Goal: Information Seeking & Learning: Learn about a topic

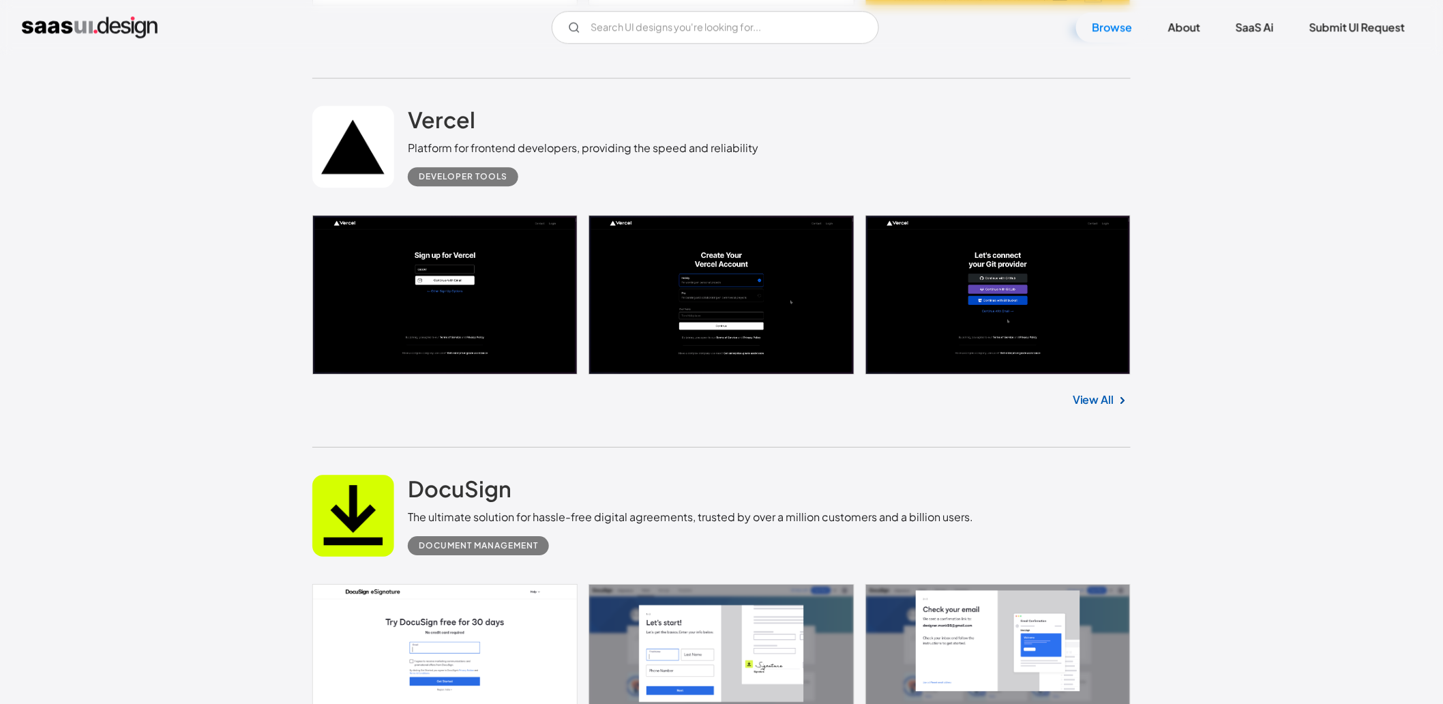
scroll to position [1312, 0]
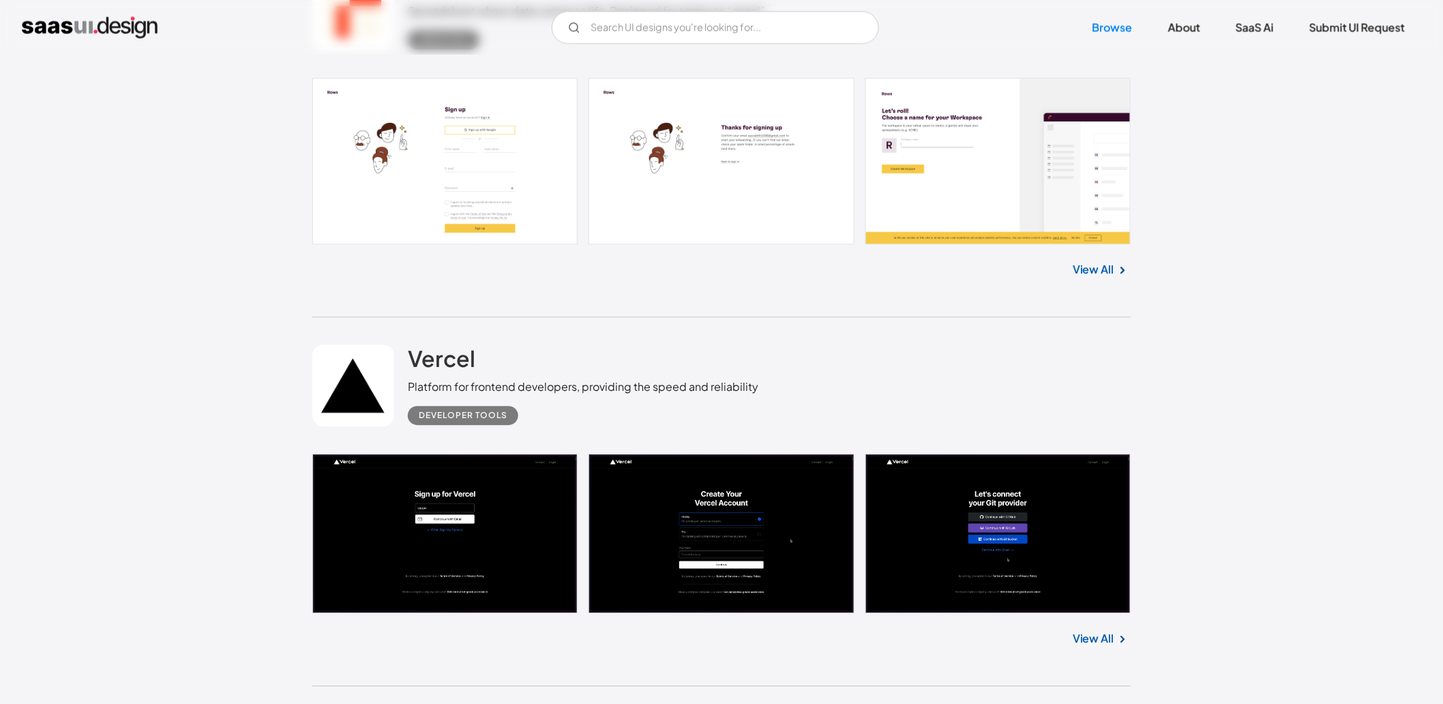
click at [1111, 633] on link "View All" at bounding box center [1093, 638] width 42 height 16
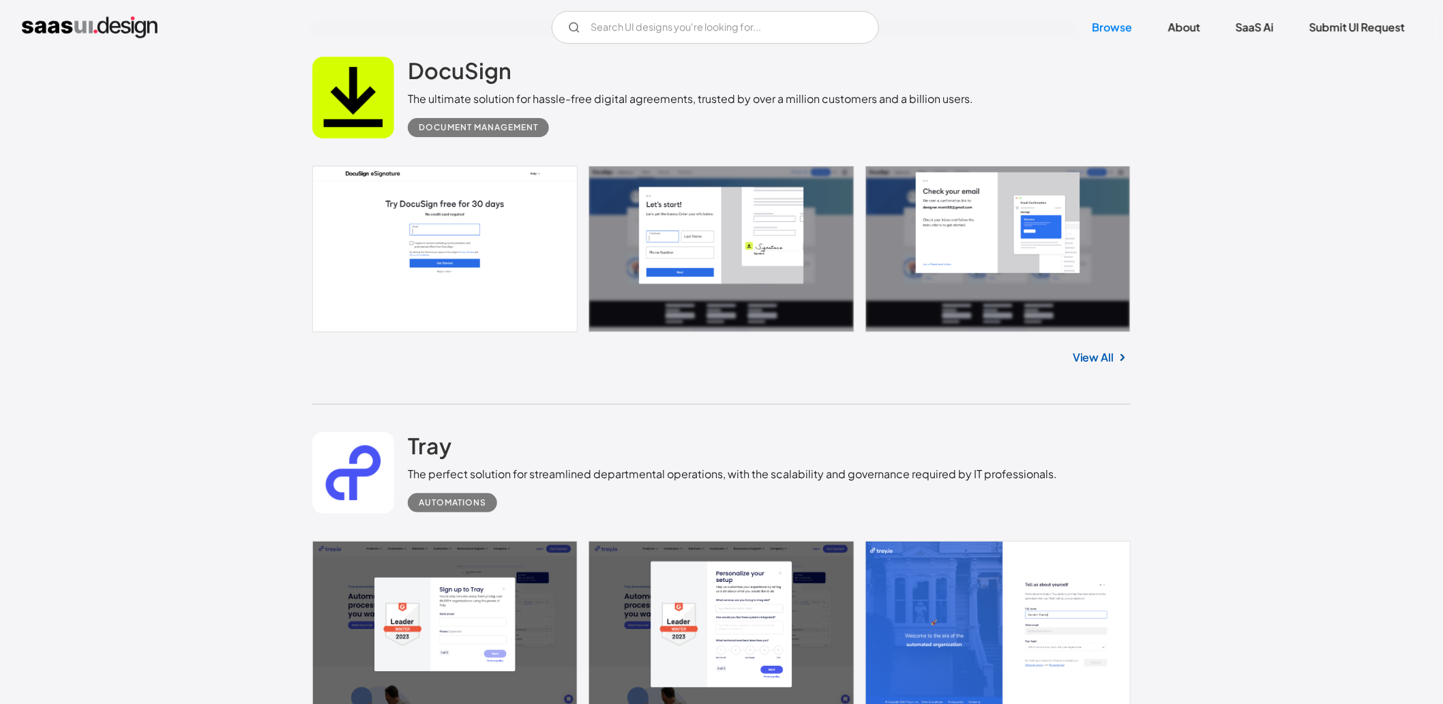
scroll to position [2297, 0]
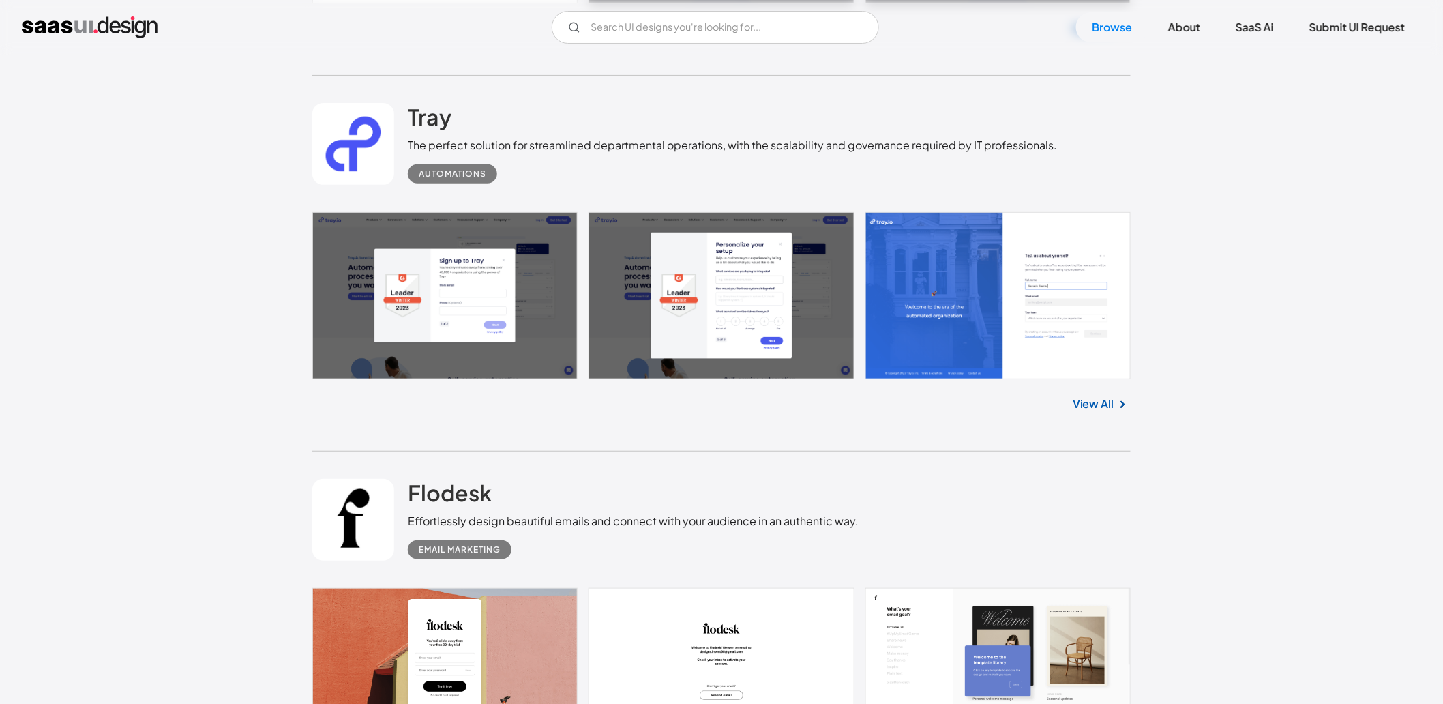
click at [1079, 406] on link "View All" at bounding box center [1093, 403] width 42 height 16
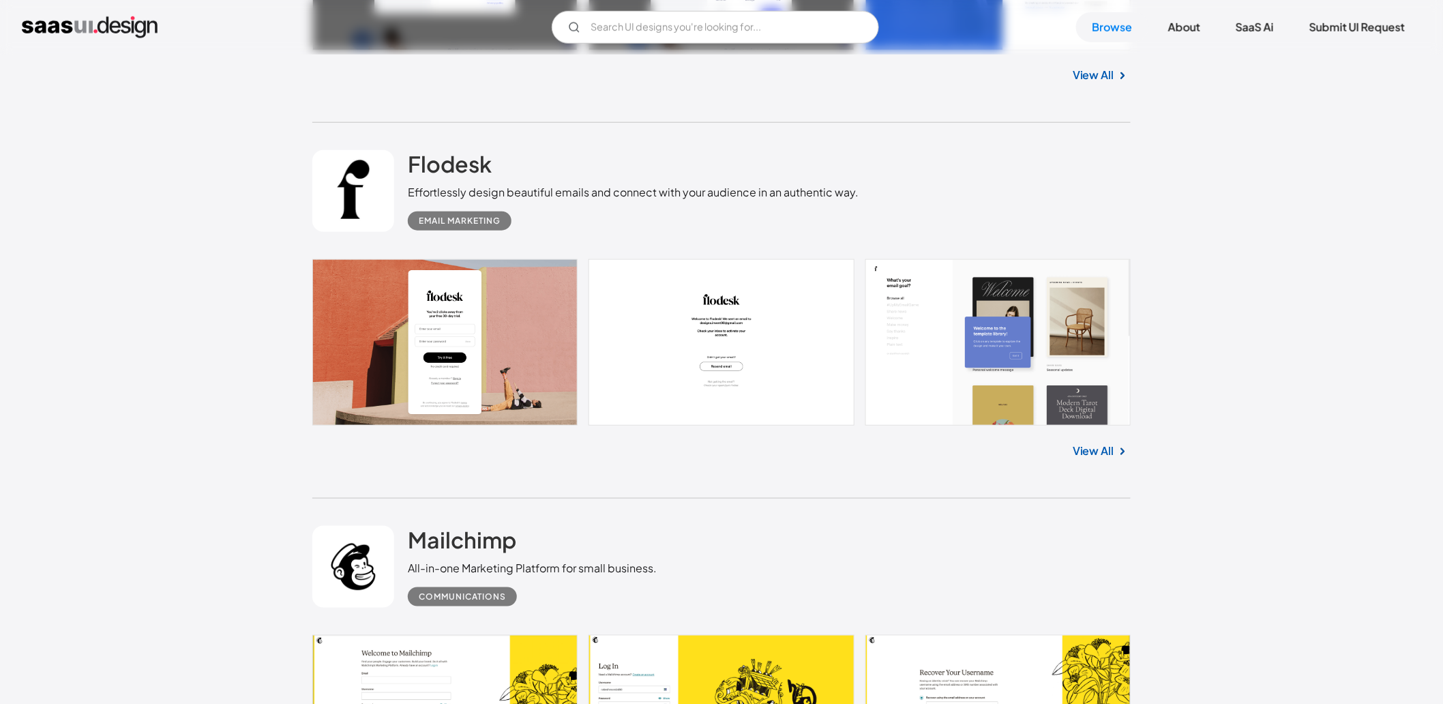
scroll to position [3282, 0]
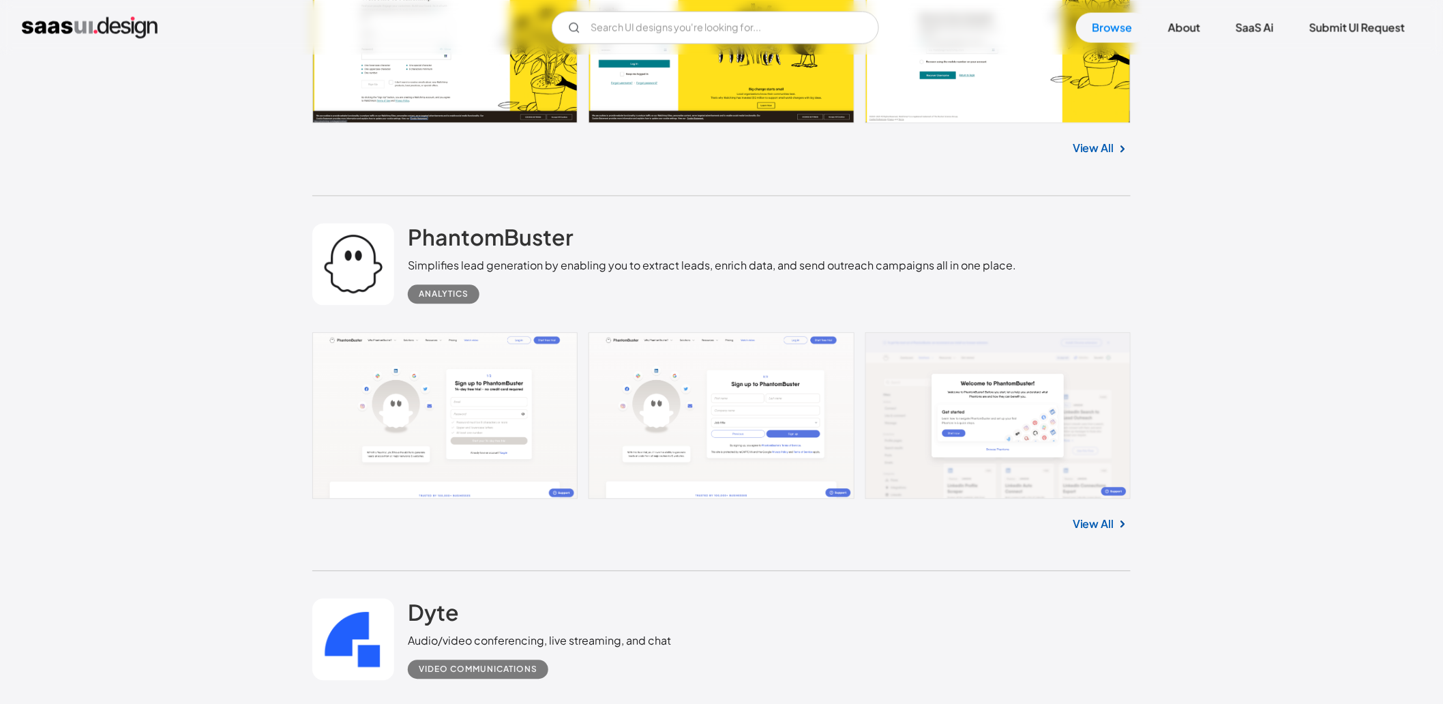
click at [1115, 522] on img at bounding box center [1122, 523] width 16 height 16
click at [1087, 522] on link "View All" at bounding box center [1093, 523] width 42 height 16
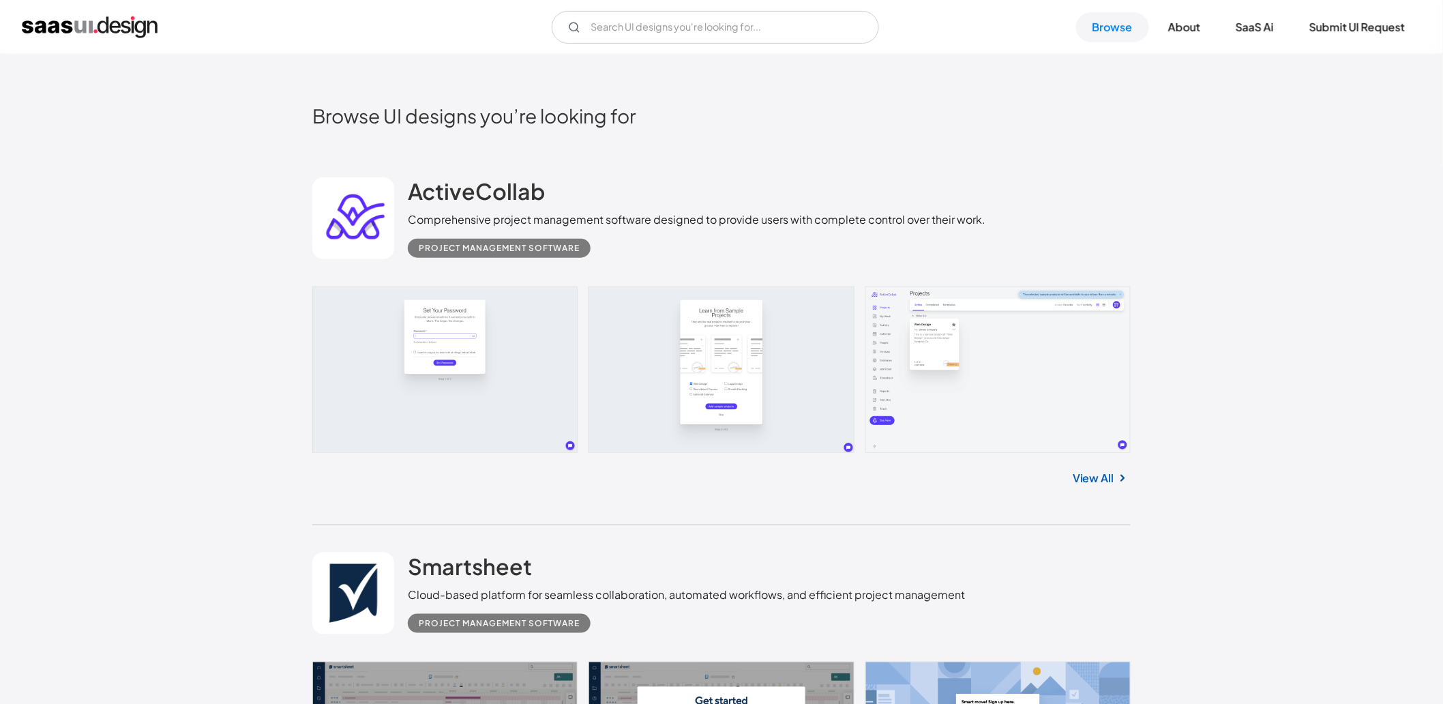
scroll to position [328, 0]
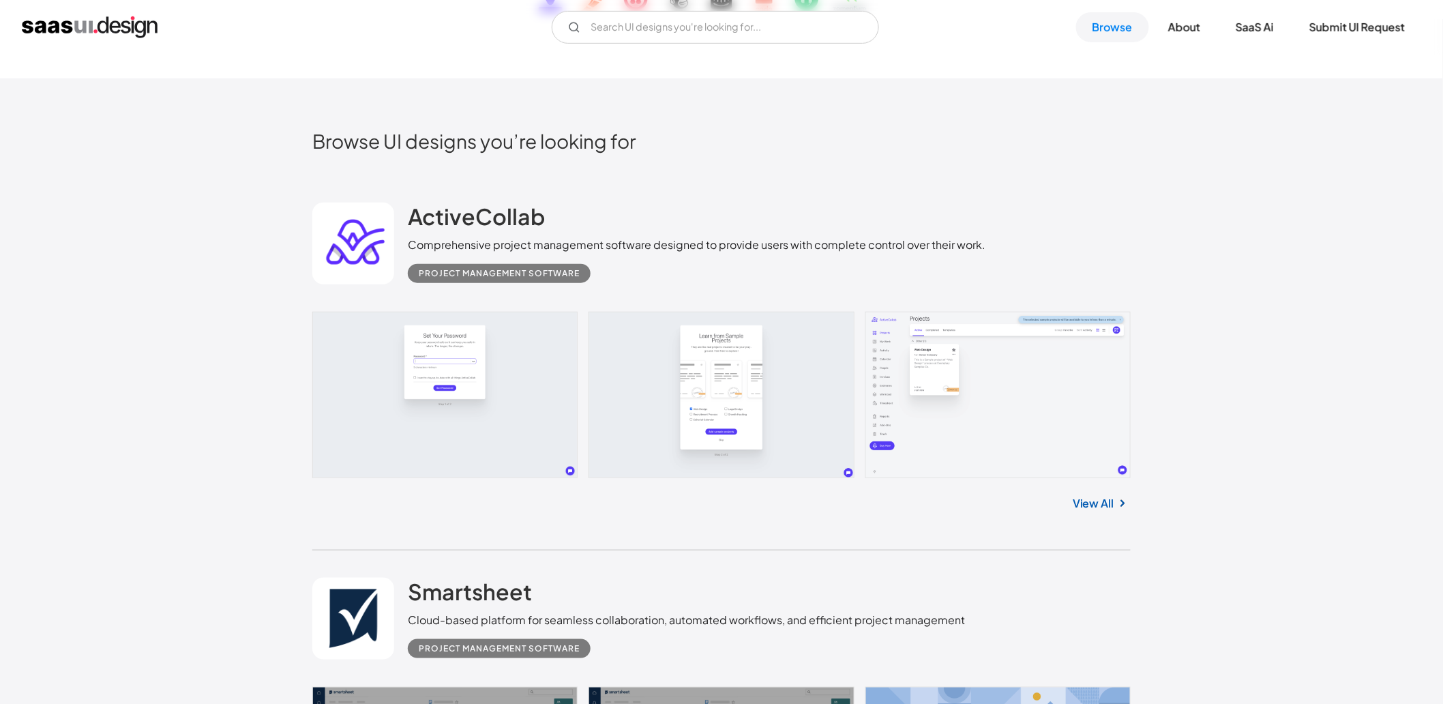
click at [1091, 508] on link "View All" at bounding box center [1093, 503] width 42 height 16
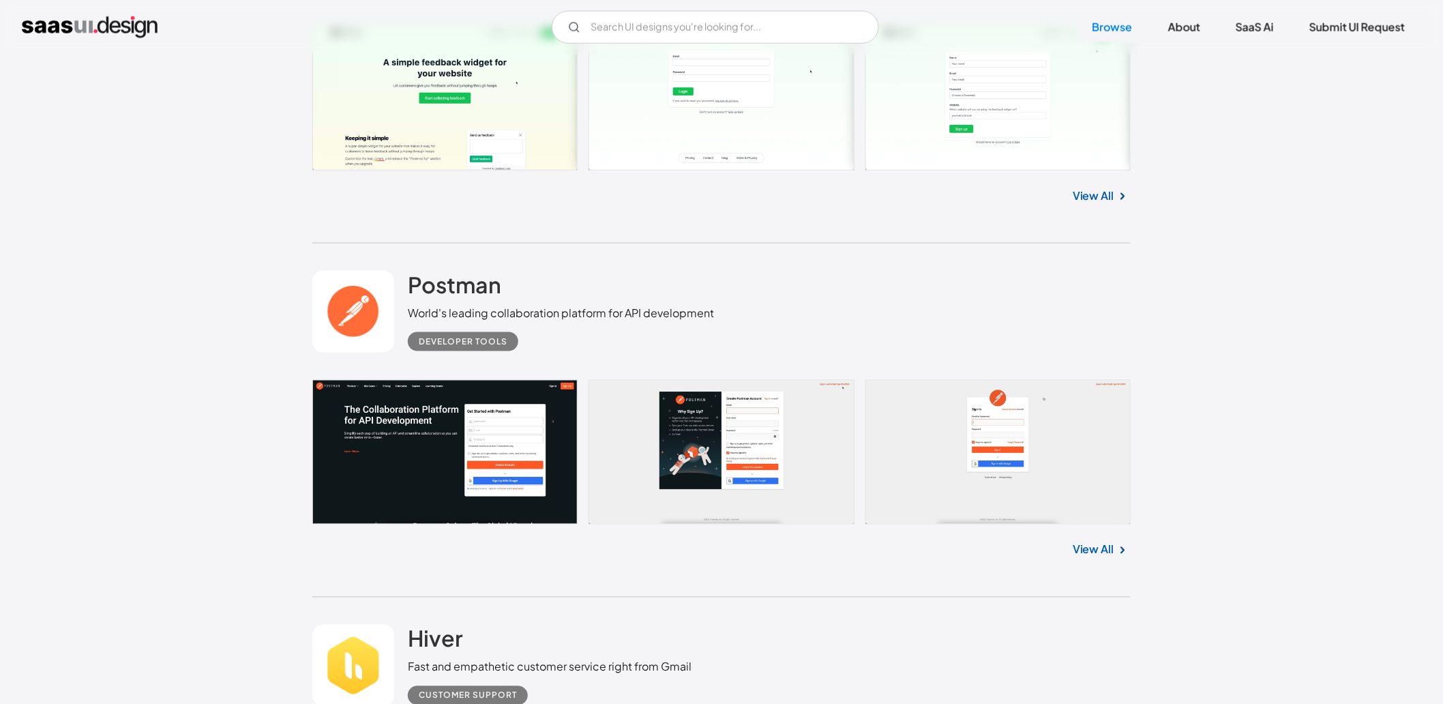
scroll to position [0, 0]
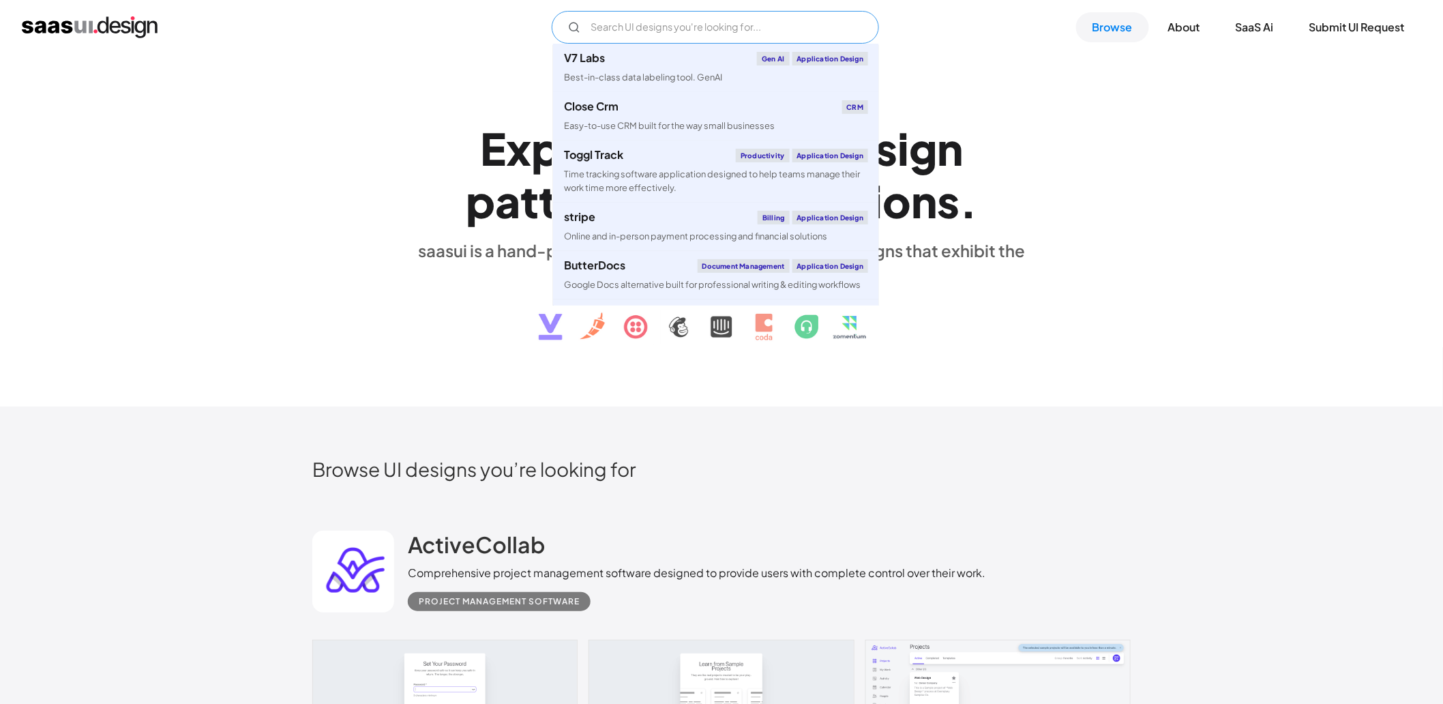
click at [680, 28] on input "Email Form" at bounding box center [715, 27] width 327 height 33
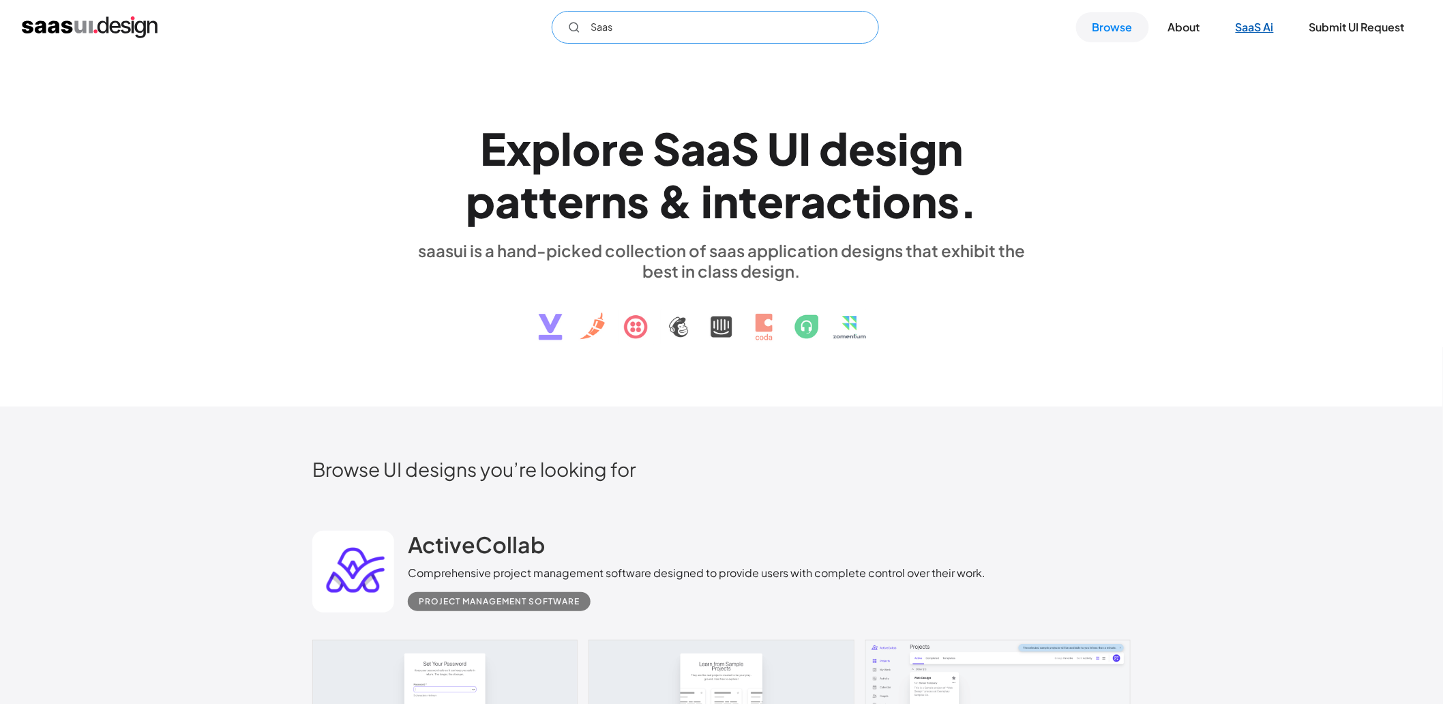
type input "Saas"
click at [1241, 30] on link "SaaS Ai" at bounding box center [1254, 27] width 71 height 30
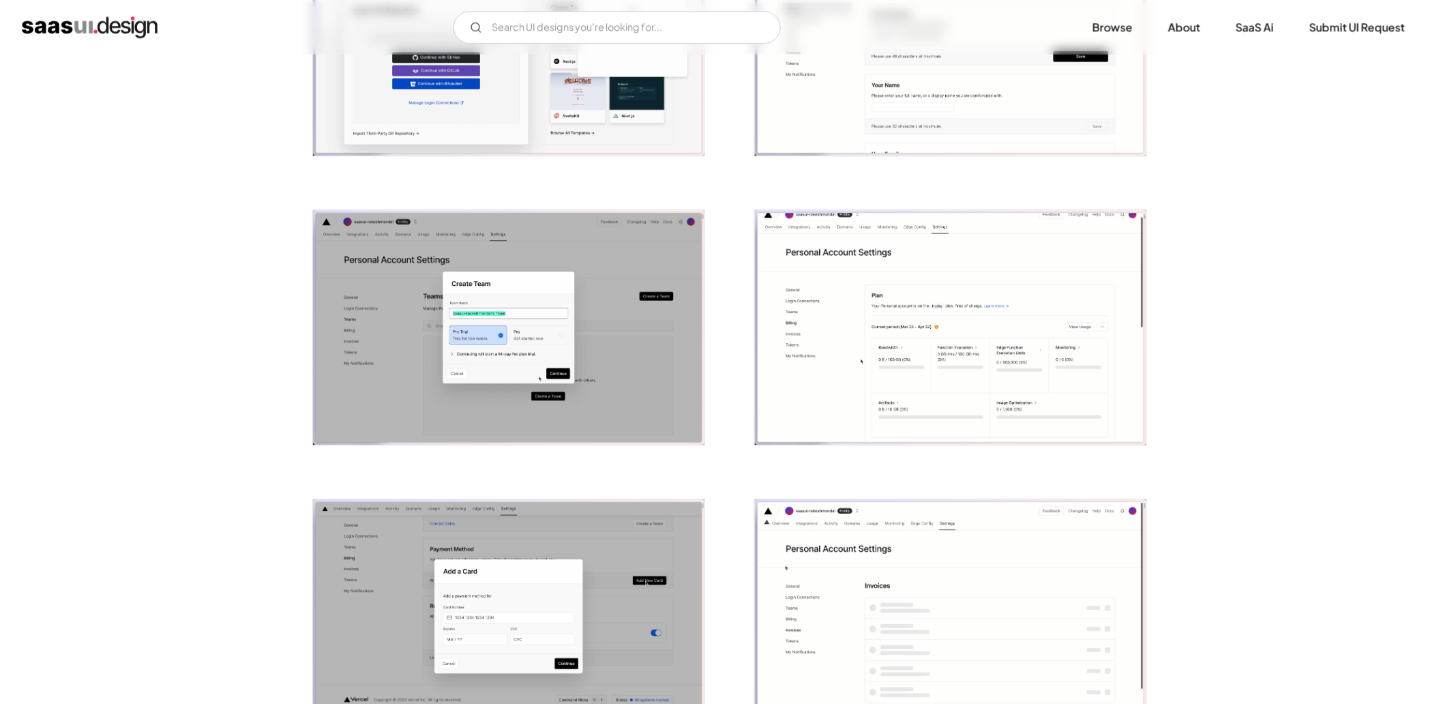
scroll to position [1552, 0]
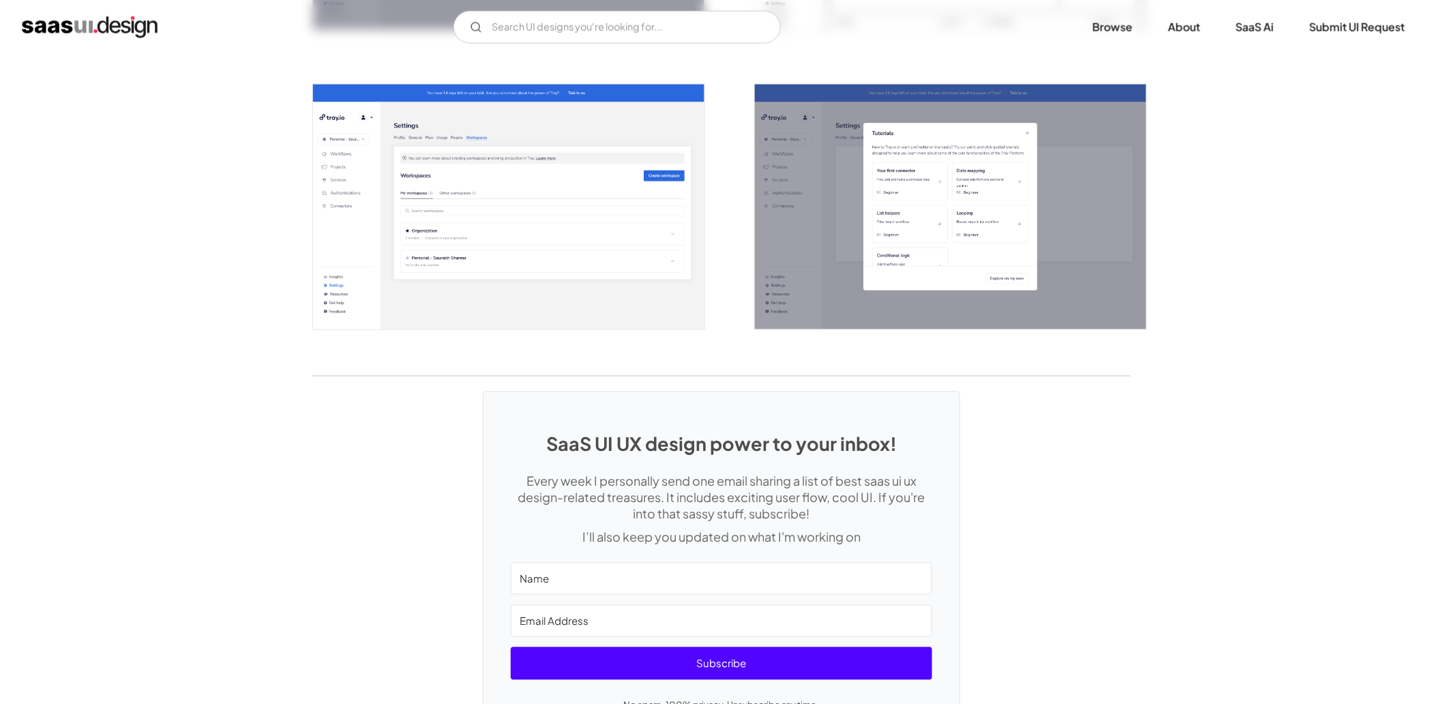
scroll to position [2954, 0]
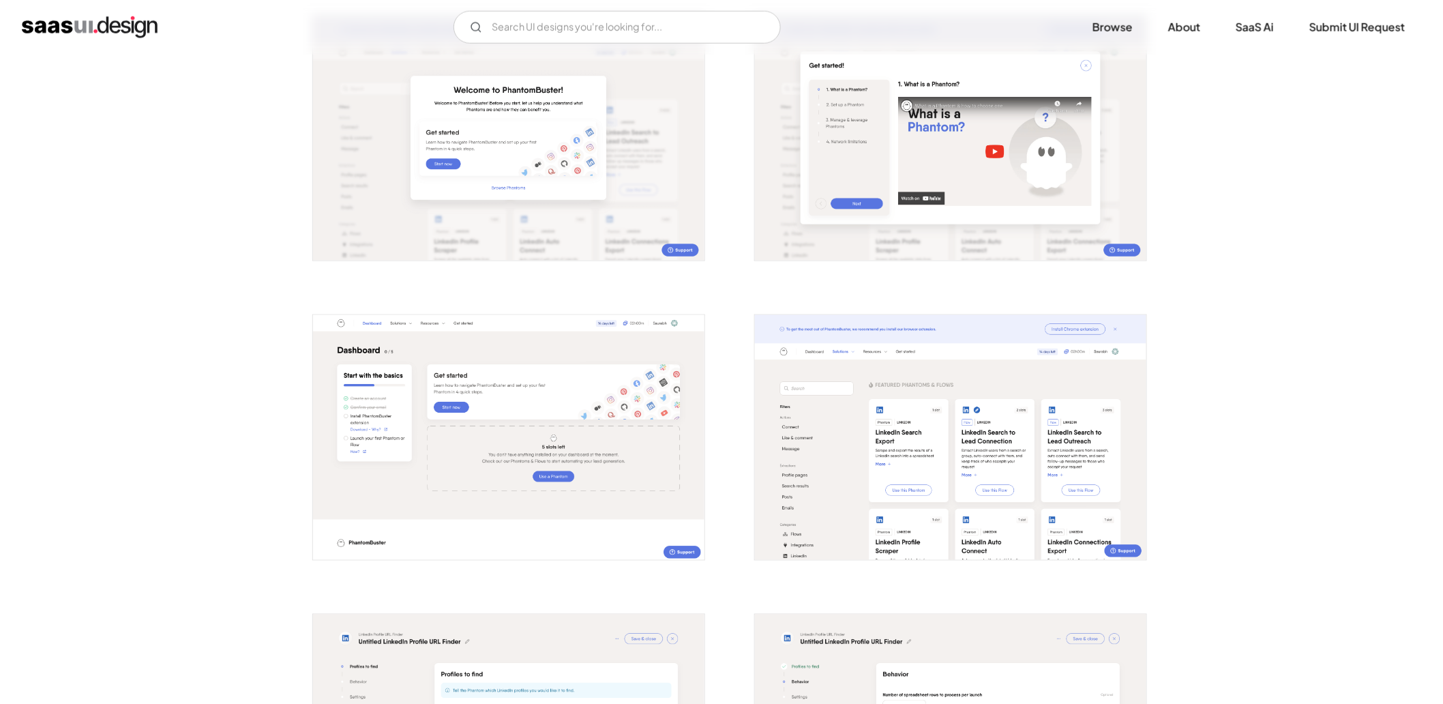
scroll to position [657, 0]
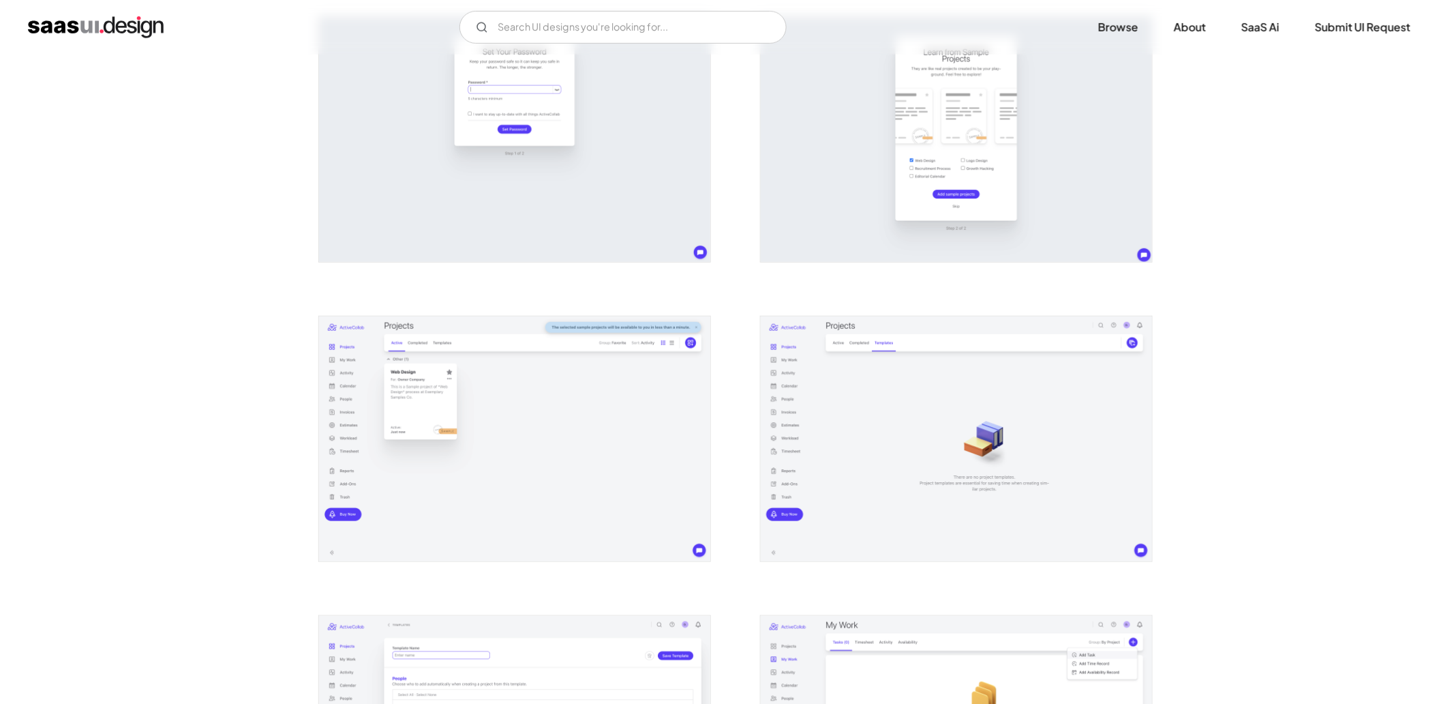
scroll to position [328, 0]
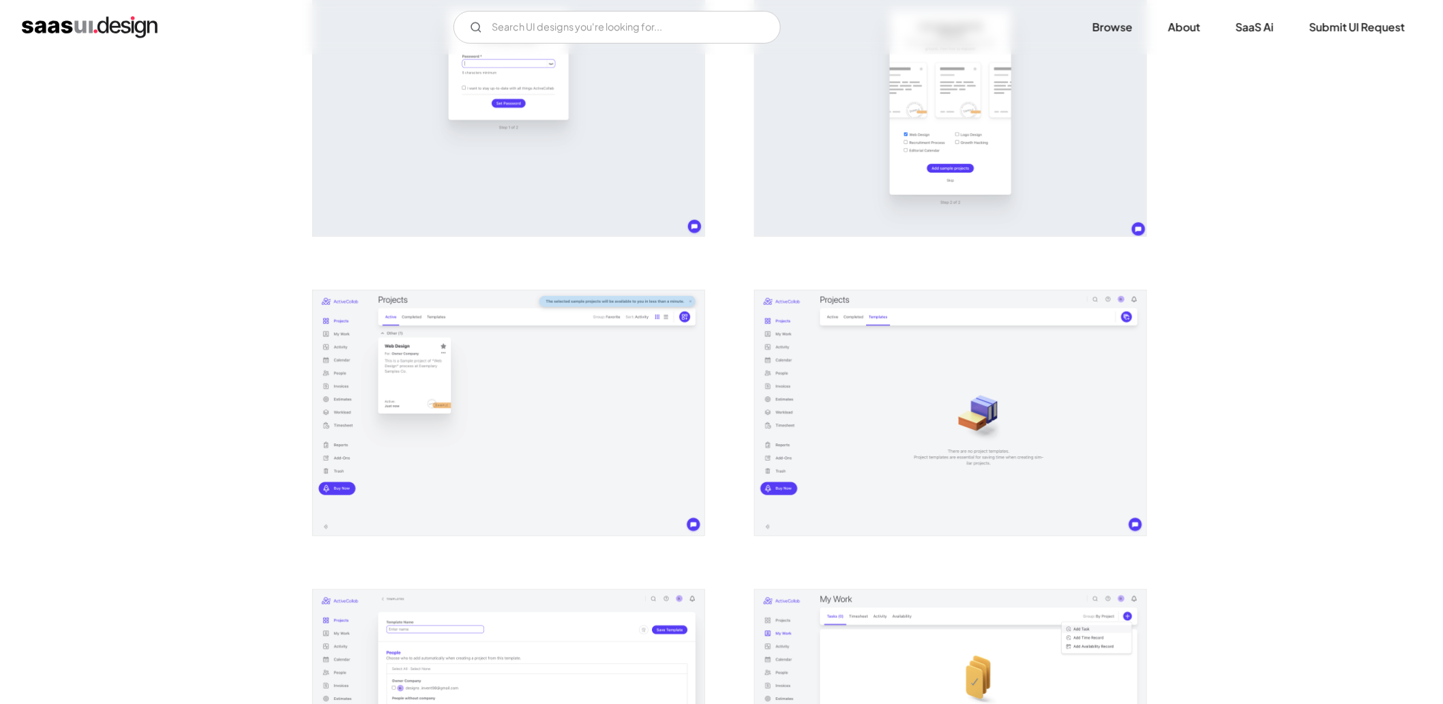
click at [528, 404] on img "open lightbox" at bounding box center [508, 412] width 391 height 245
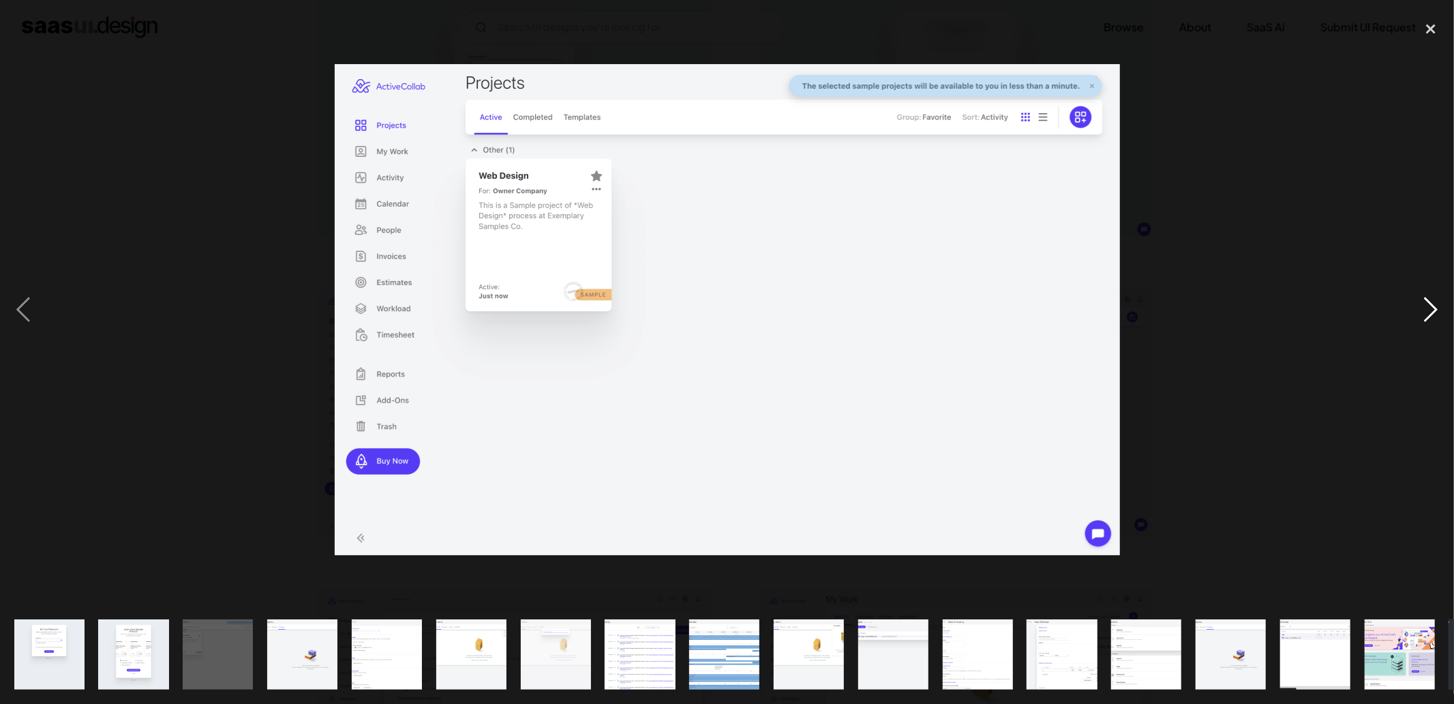
click at [1438, 312] on div "next image" at bounding box center [1431, 309] width 46 height 591
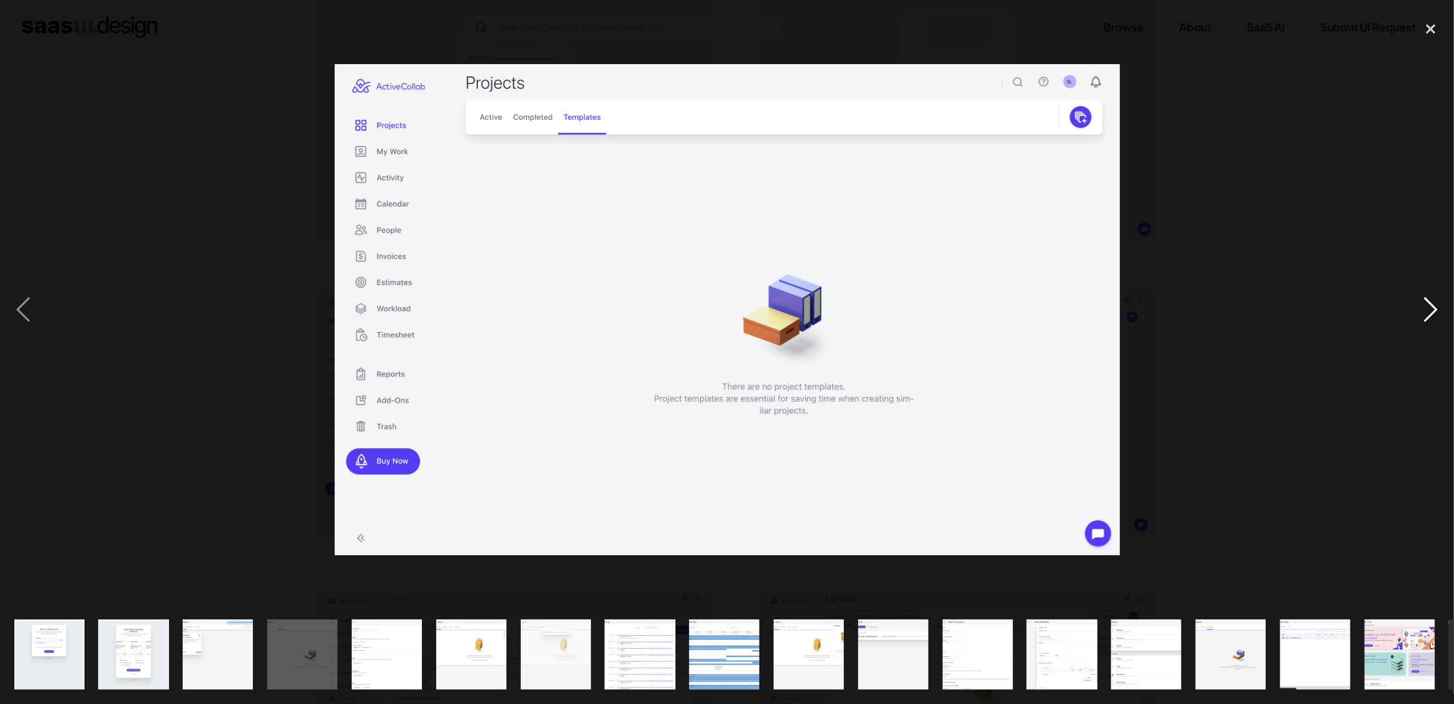
click at [1438, 312] on div "next image" at bounding box center [1431, 309] width 46 height 591
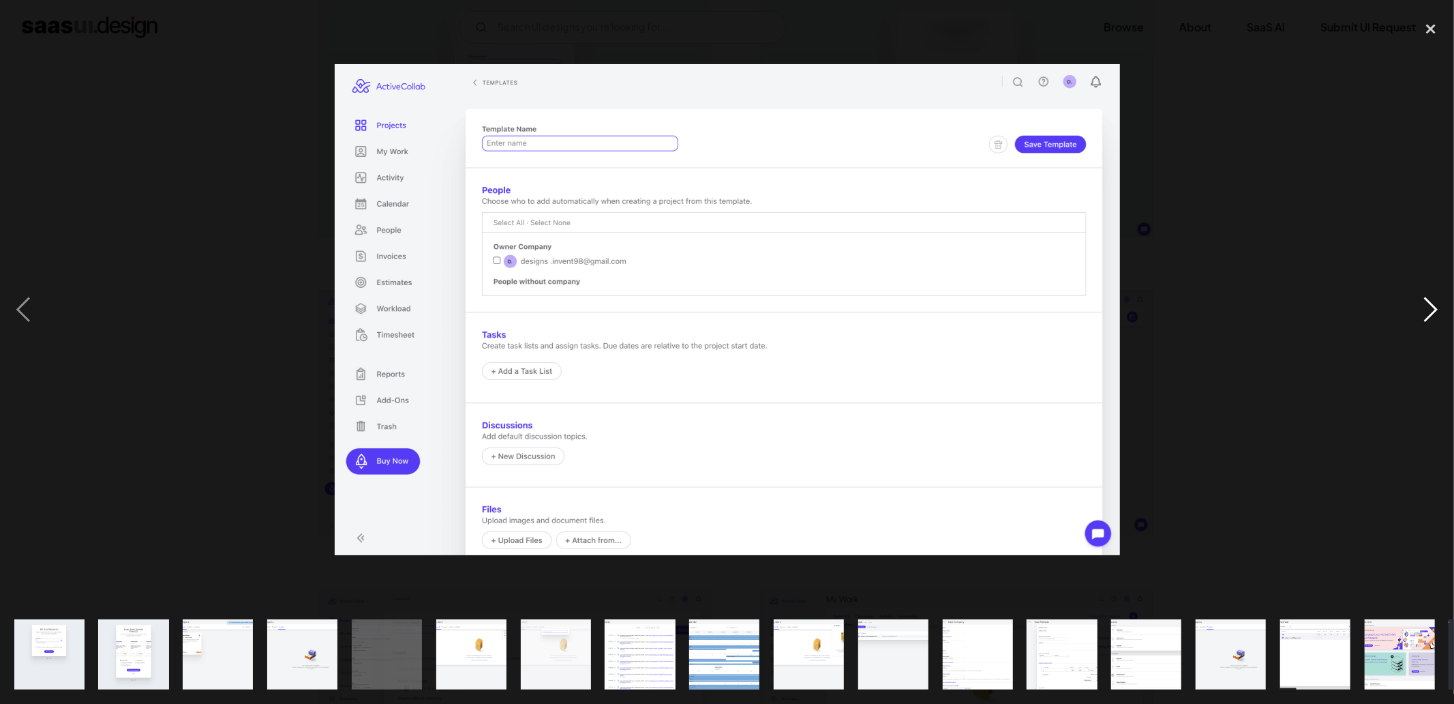
click at [1438, 312] on div "next image" at bounding box center [1431, 309] width 46 height 591
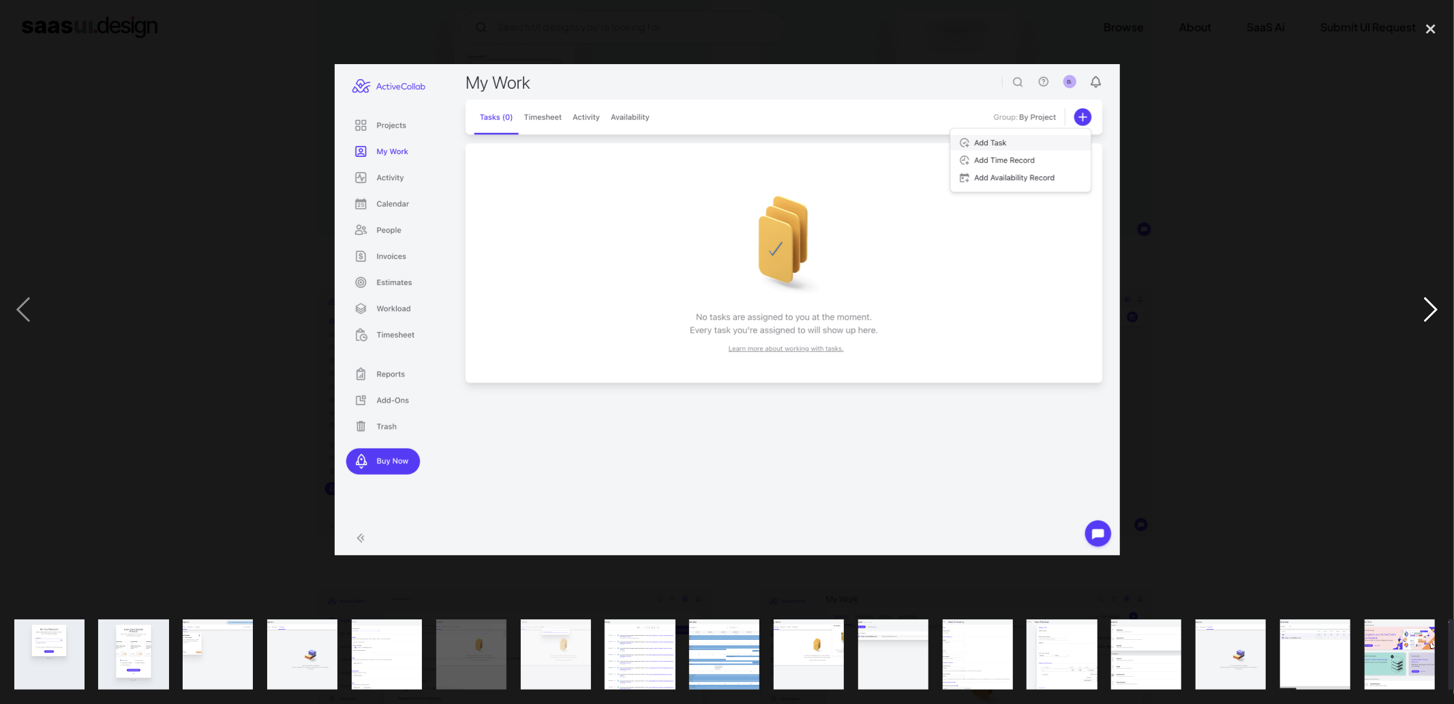
click at [1438, 312] on div "next image" at bounding box center [1431, 309] width 46 height 591
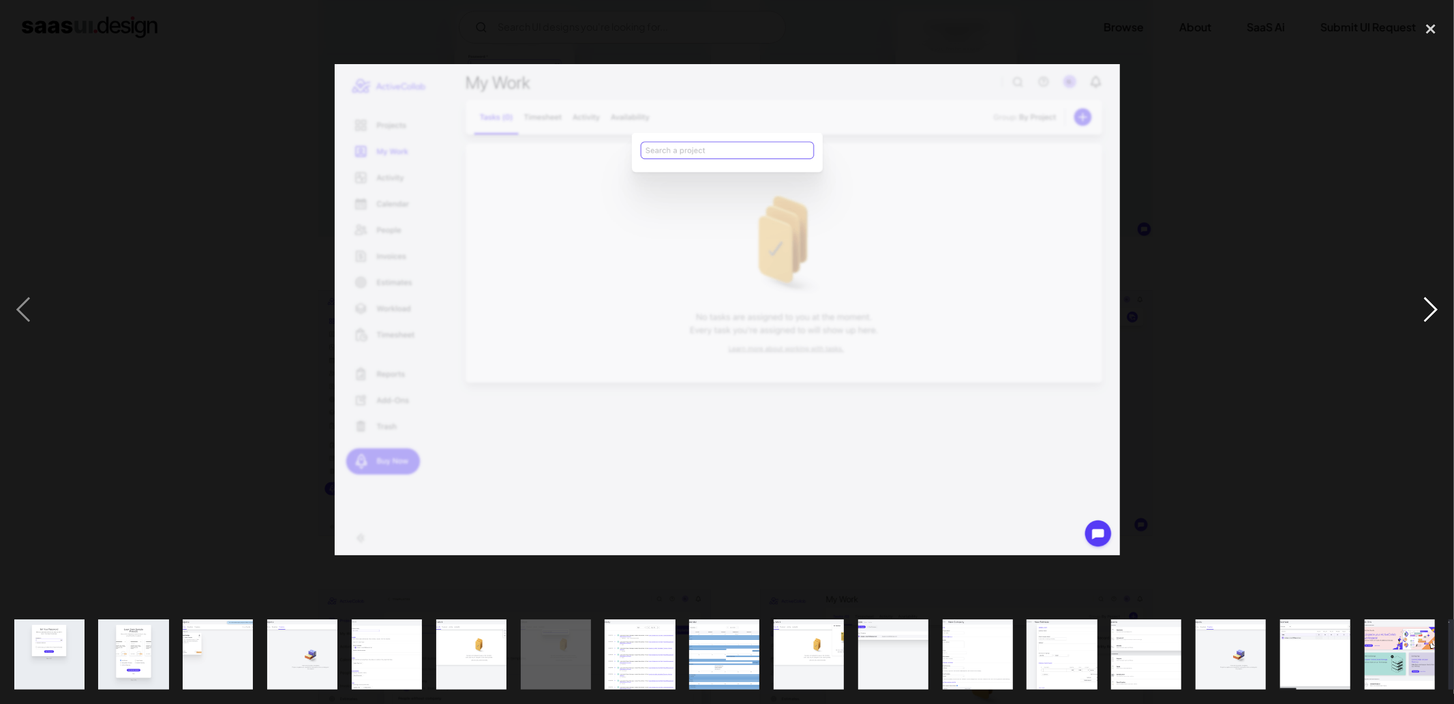
click at [1438, 312] on div "next image" at bounding box center [1431, 309] width 46 height 591
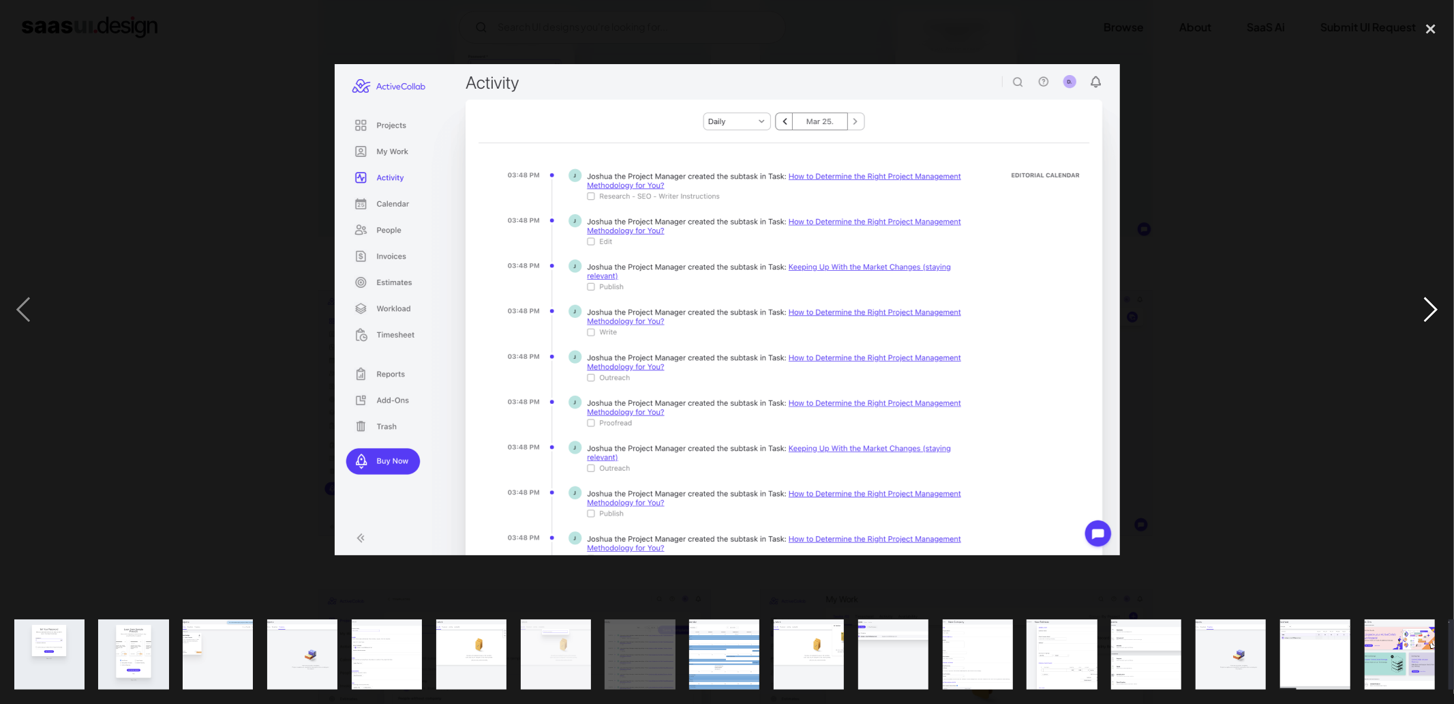
click at [1438, 312] on div "next image" at bounding box center [1431, 309] width 46 height 591
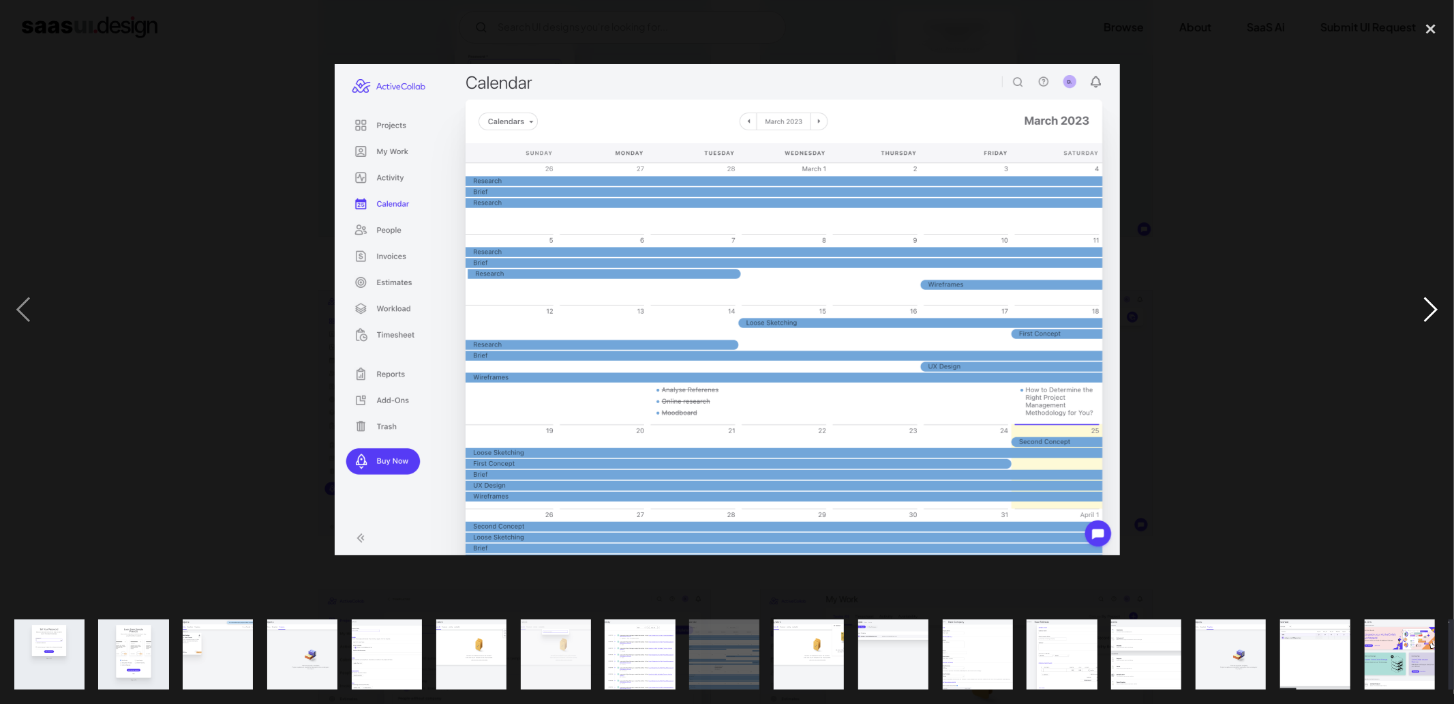
click at [1438, 312] on div "next image" at bounding box center [1431, 309] width 46 height 591
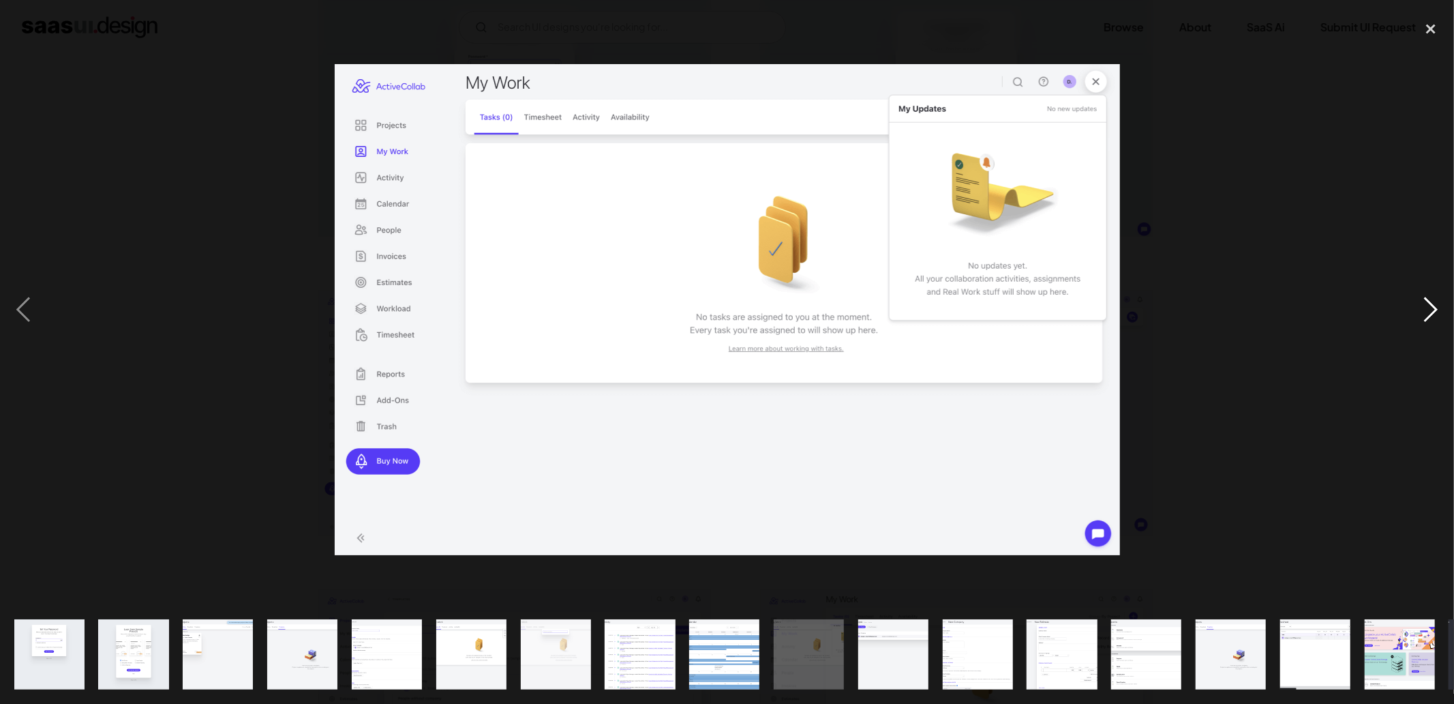
click at [1438, 312] on div "next image" at bounding box center [1431, 309] width 46 height 591
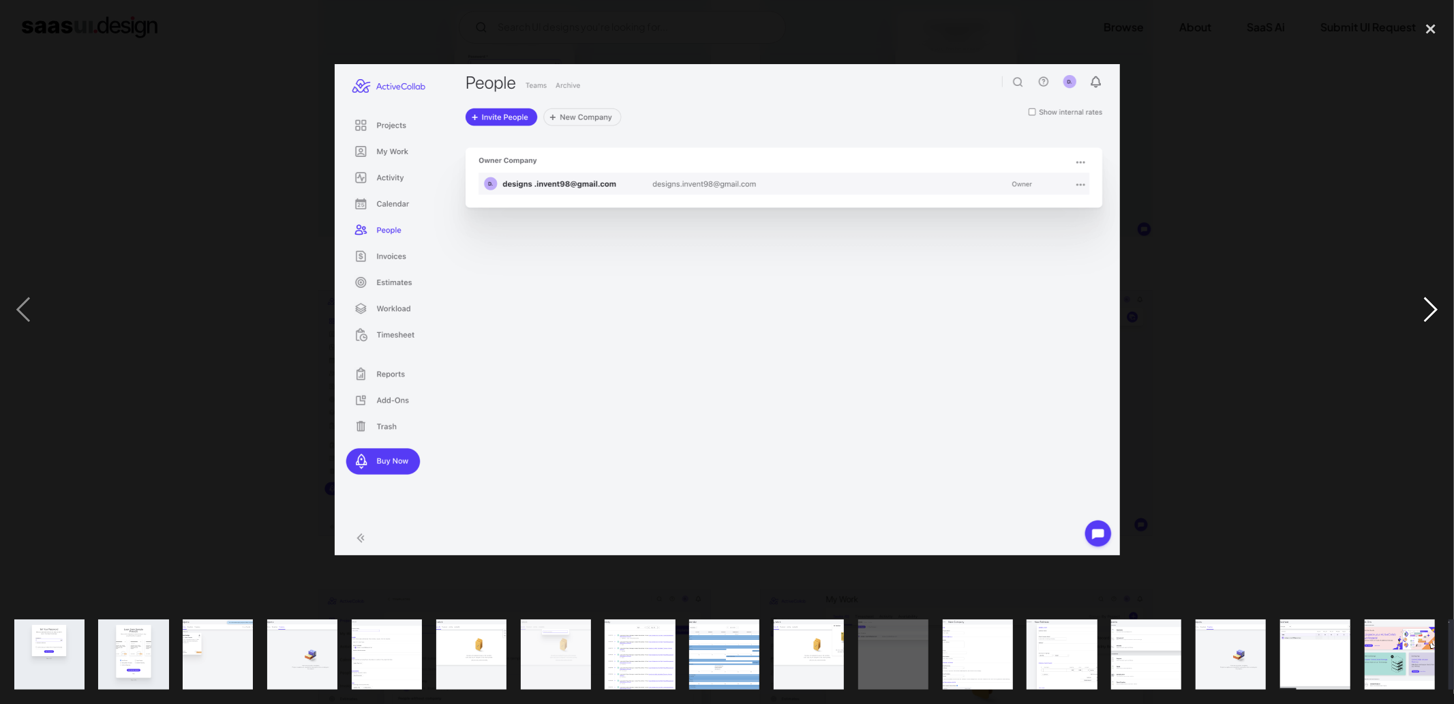
click at [1438, 312] on div "next image" at bounding box center [1431, 309] width 46 height 591
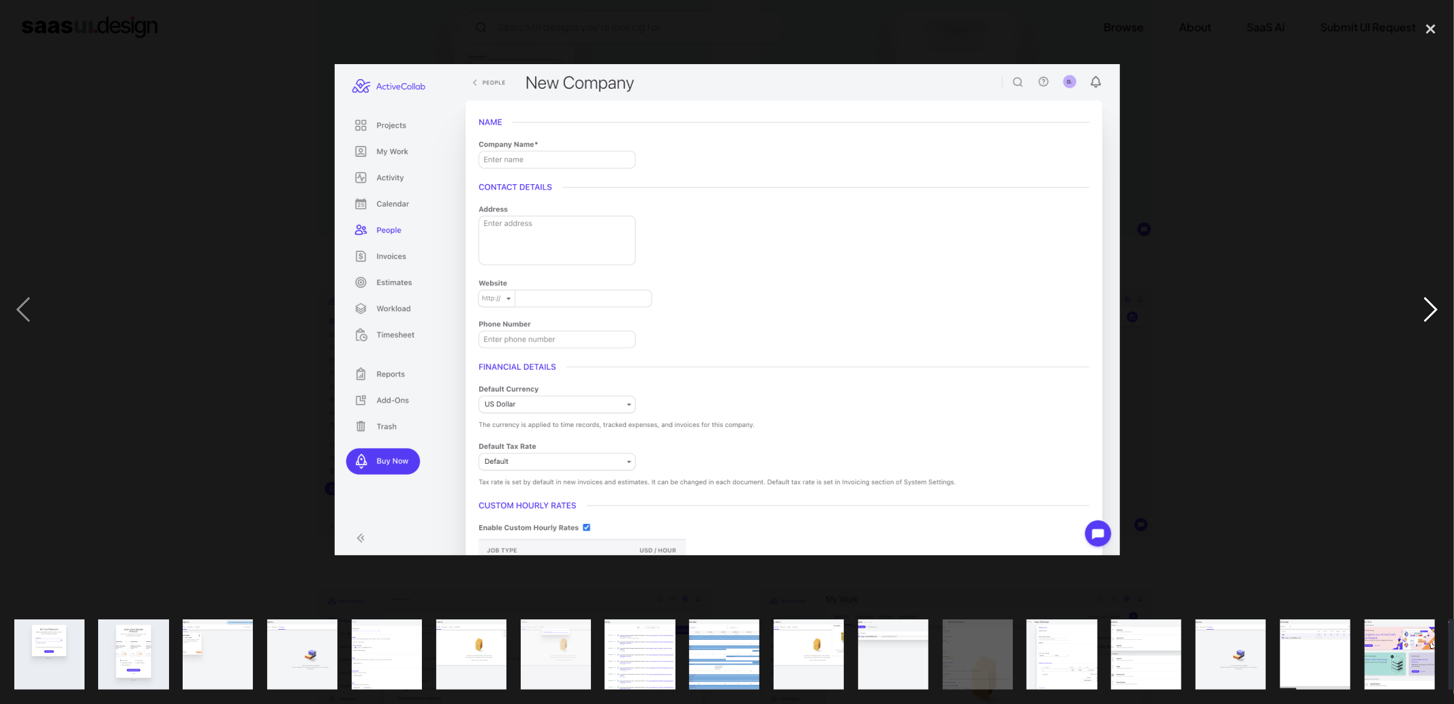
click at [1438, 312] on div "next image" at bounding box center [1431, 309] width 46 height 591
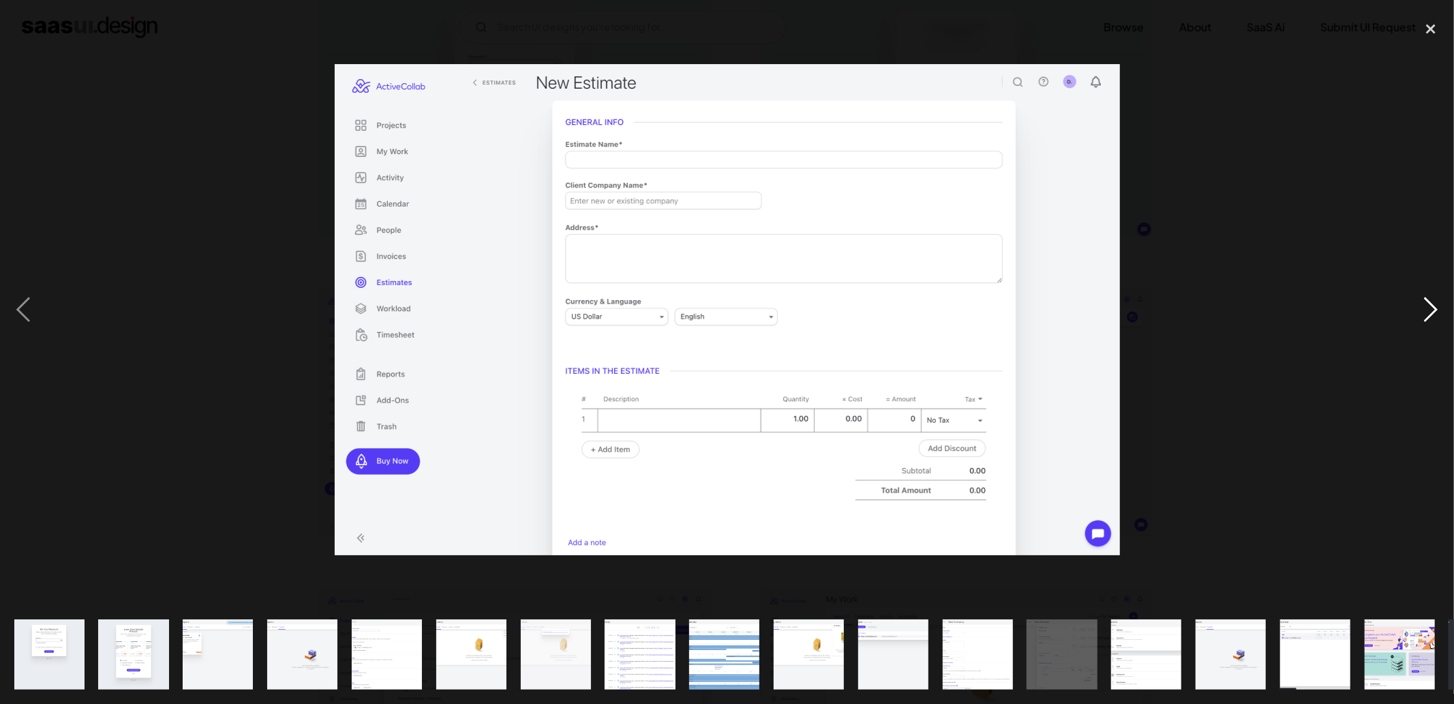
click at [1438, 312] on div "next image" at bounding box center [1431, 309] width 46 height 591
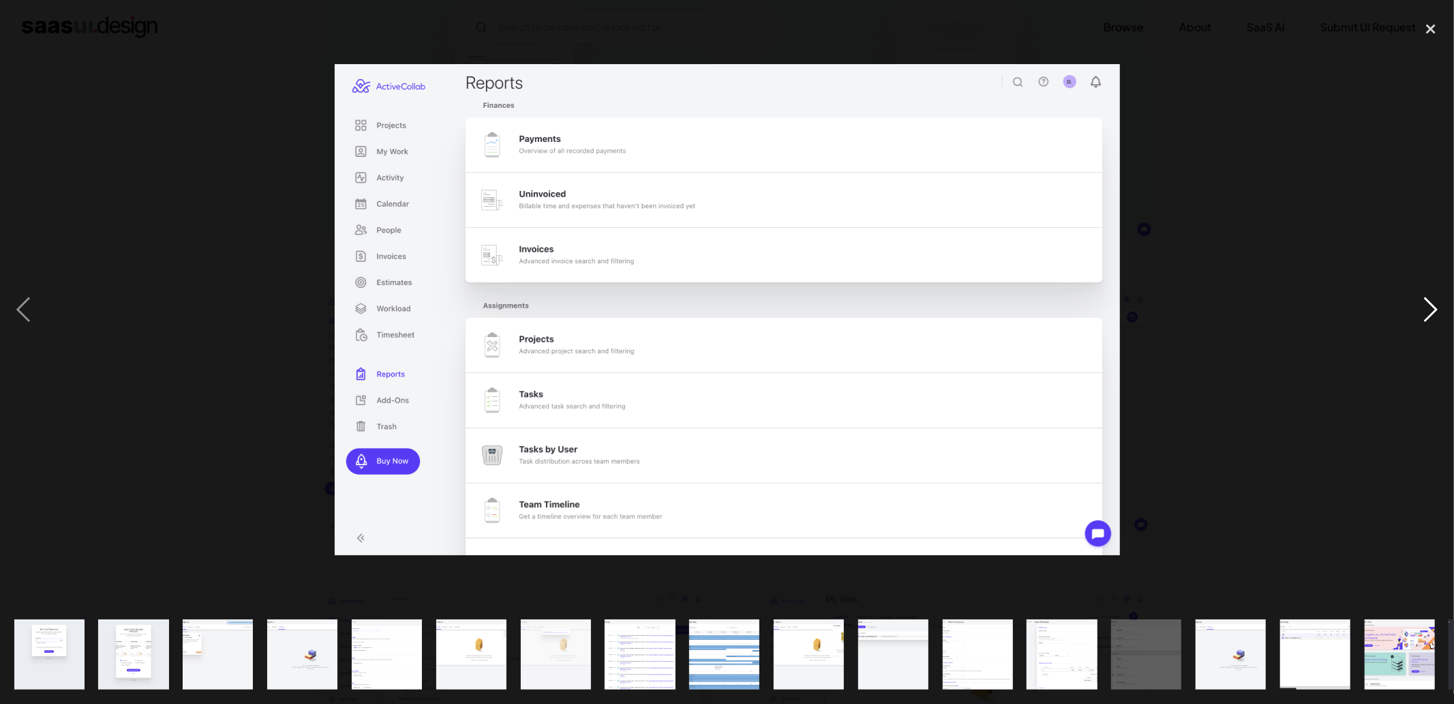
click at [1438, 312] on div "next image" at bounding box center [1431, 309] width 46 height 591
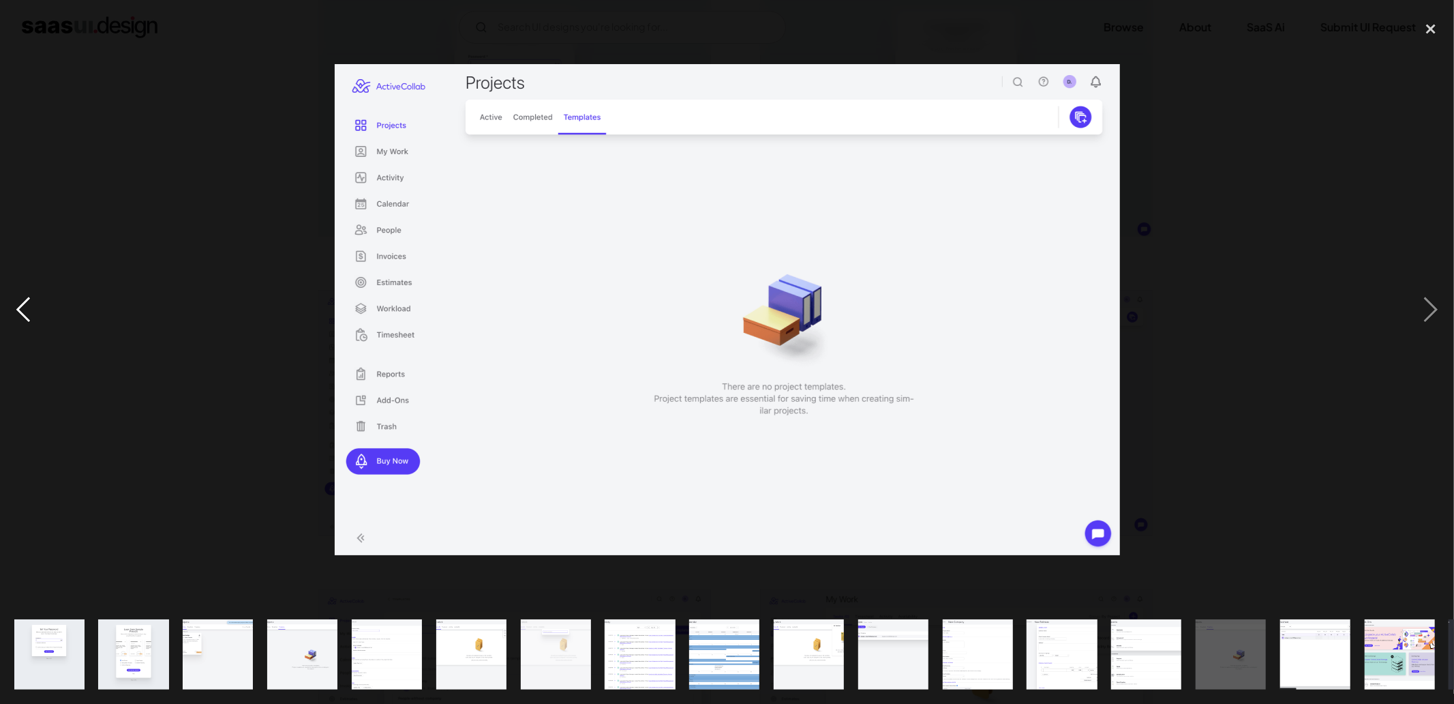
click at [37, 321] on div "previous image" at bounding box center [23, 309] width 46 height 591
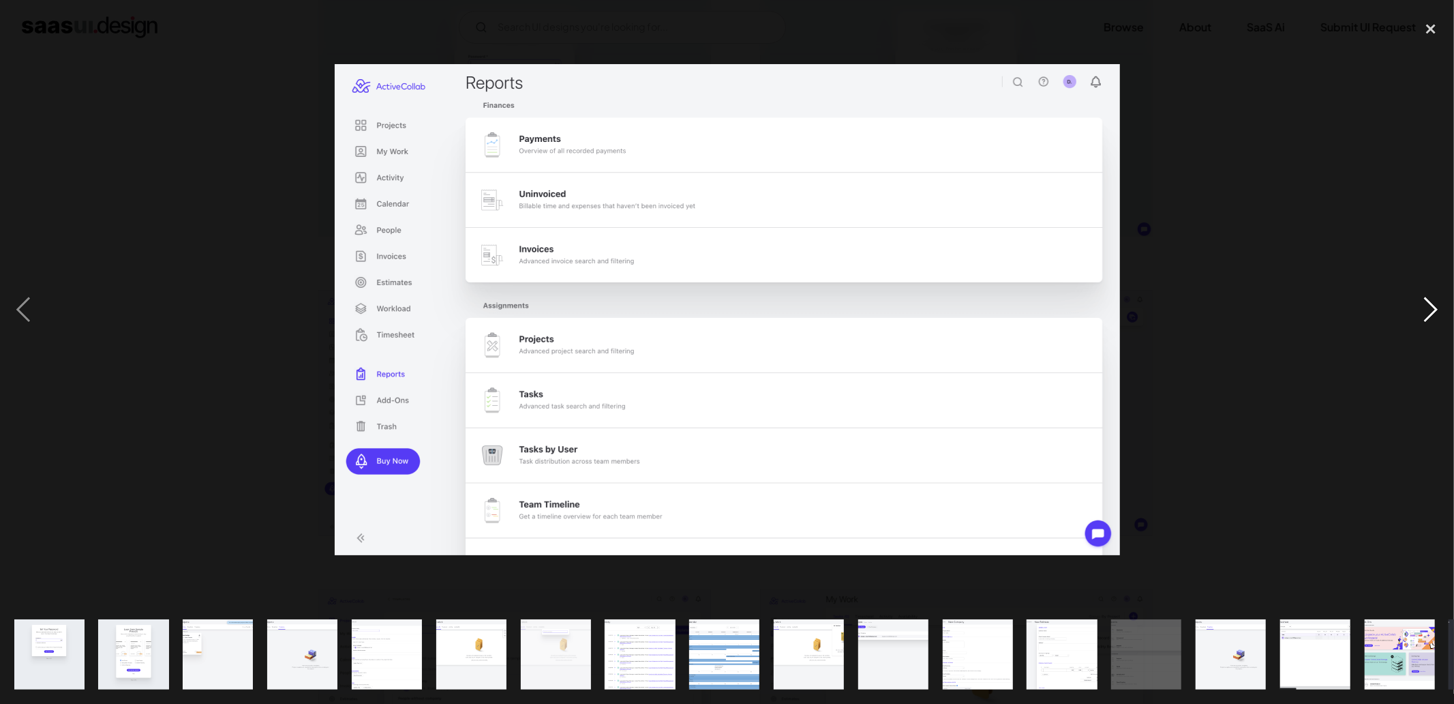
click at [1425, 318] on div "next image" at bounding box center [1431, 309] width 46 height 591
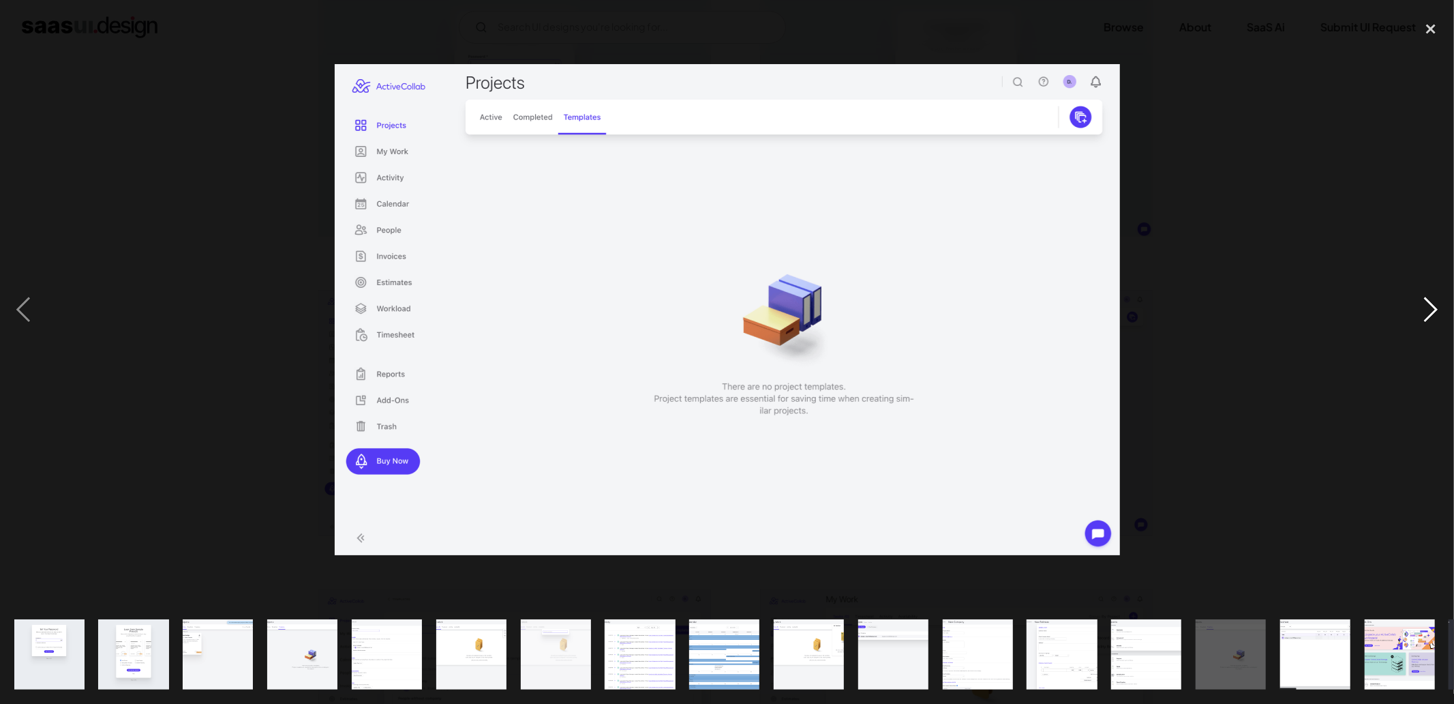
click at [1425, 318] on div "next image" at bounding box center [1431, 309] width 46 height 591
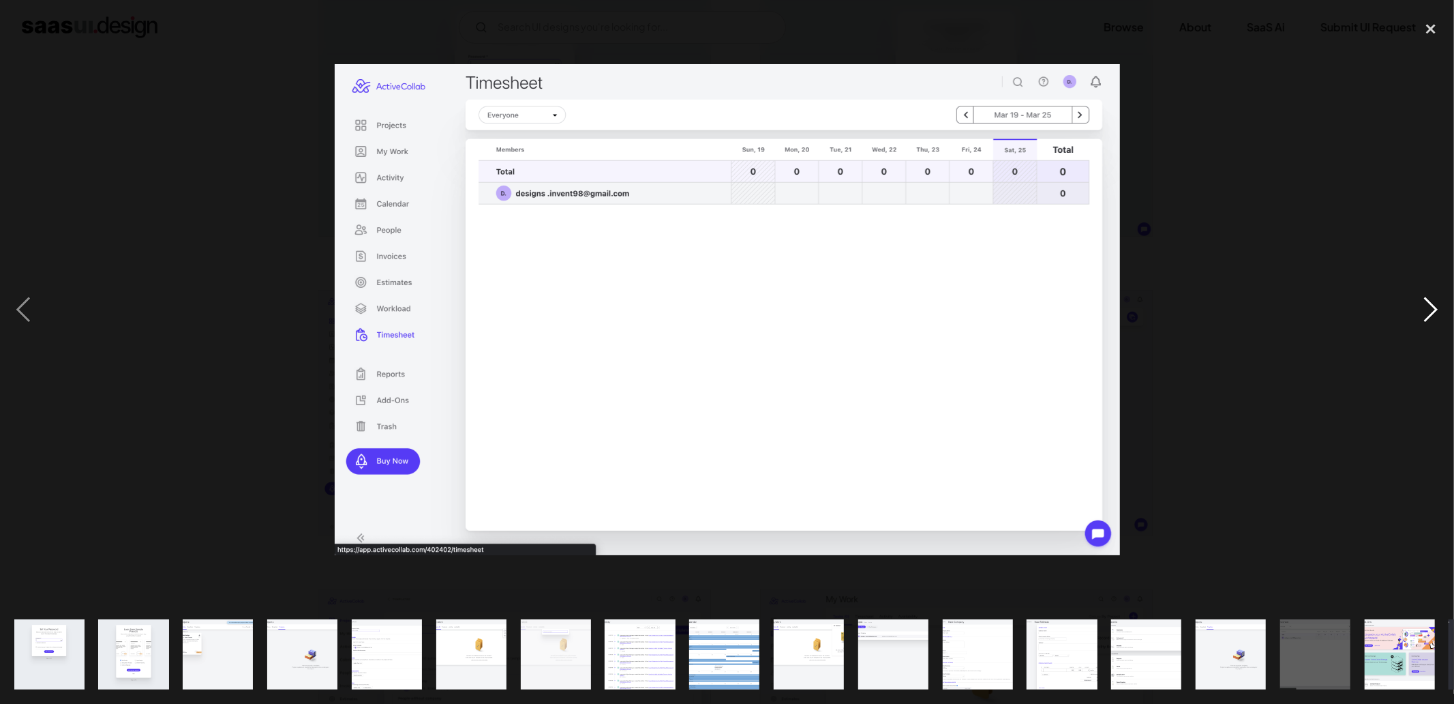
click at [1425, 318] on div "next image" at bounding box center [1431, 309] width 46 height 591
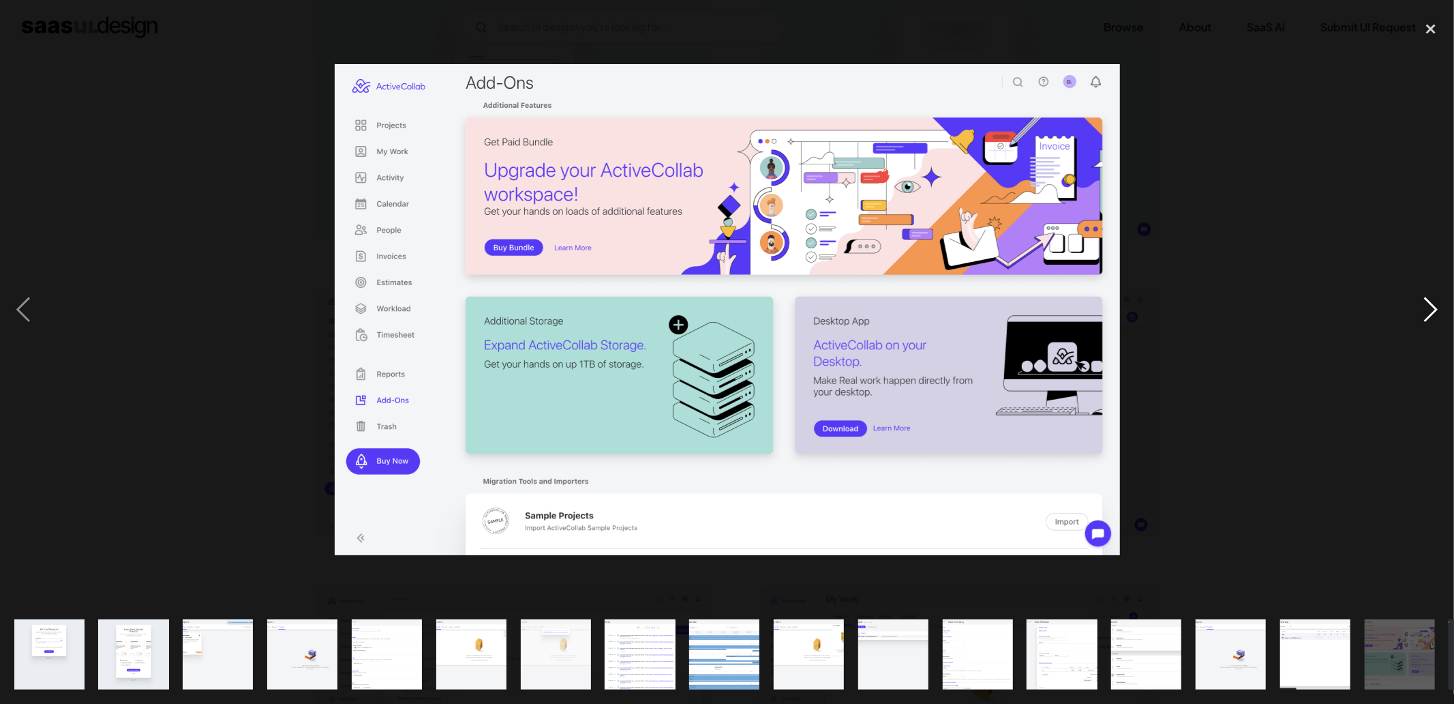
click at [1425, 318] on div "next image" at bounding box center [1431, 309] width 46 height 591
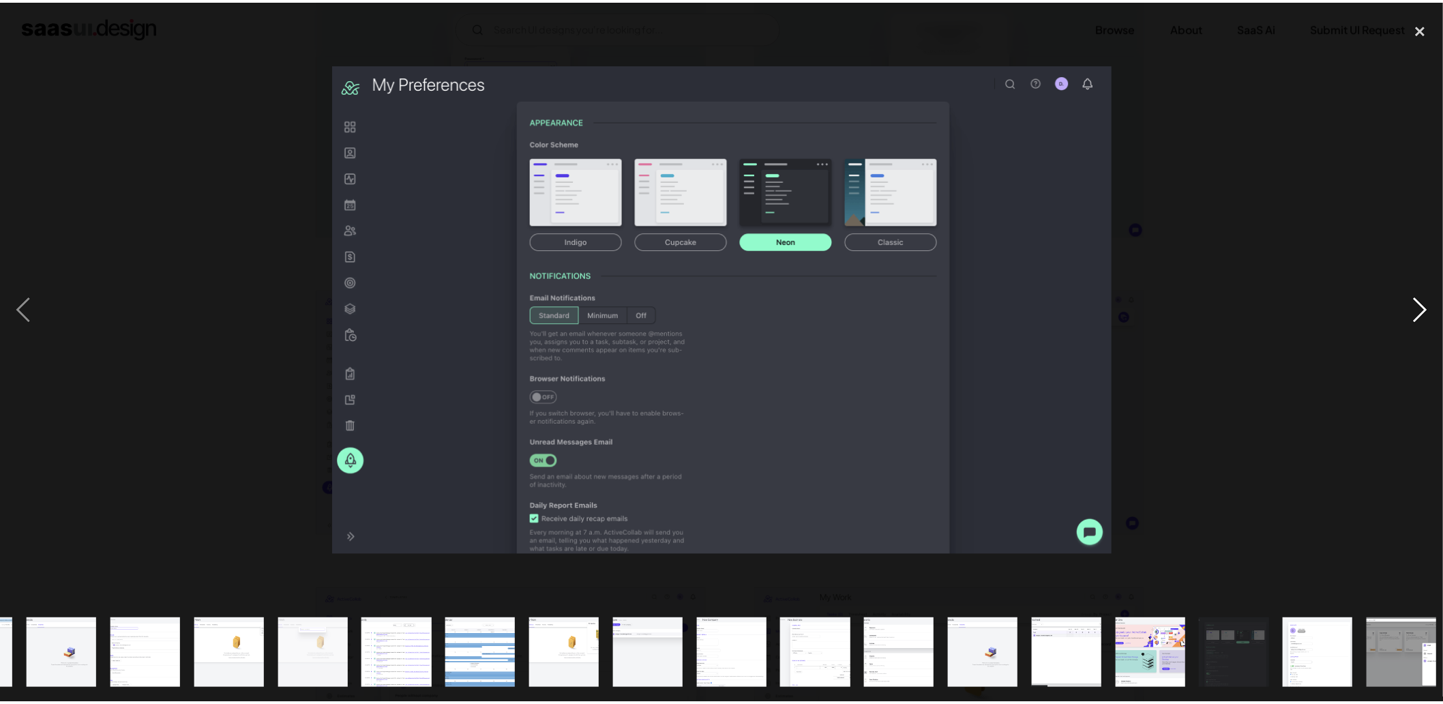
scroll to position [0, 248]
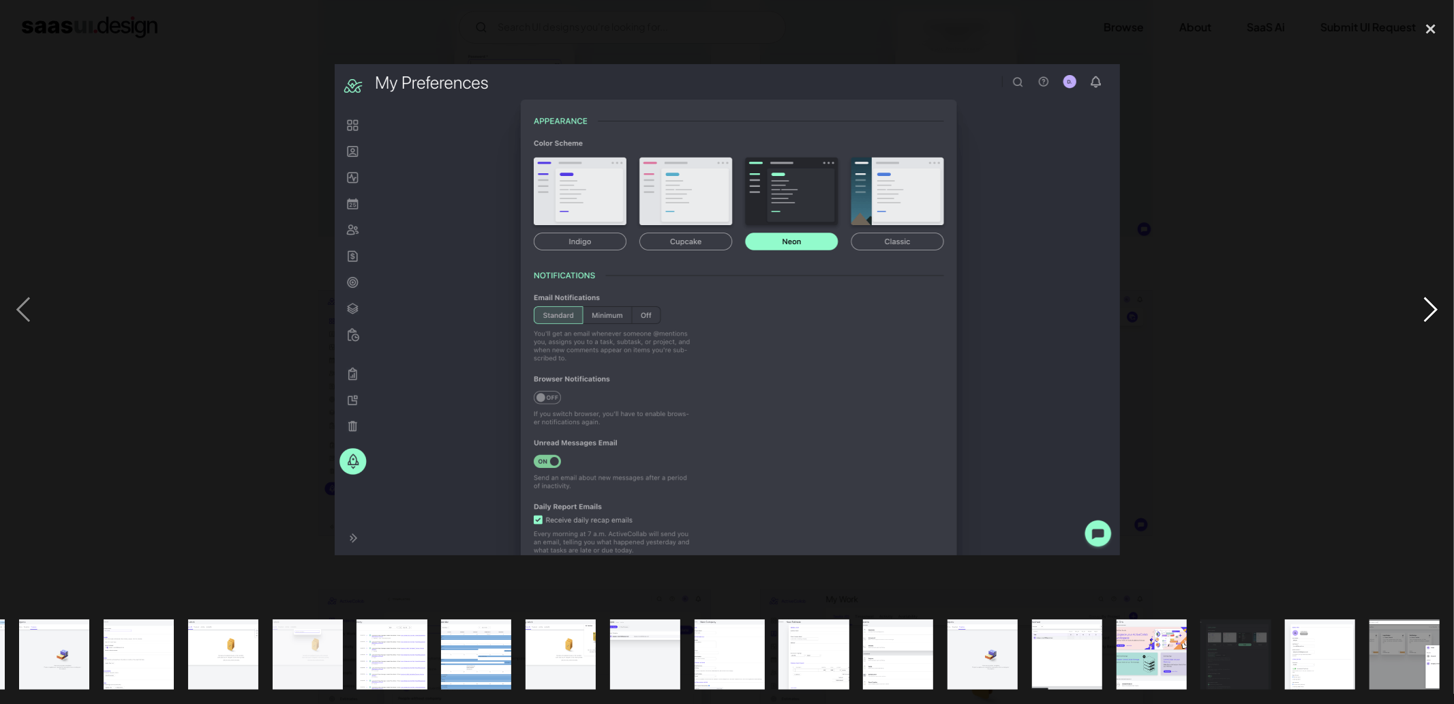
click at [1425, 318] on div "next image" at bounding box center [1431, 309] width 46 height 591
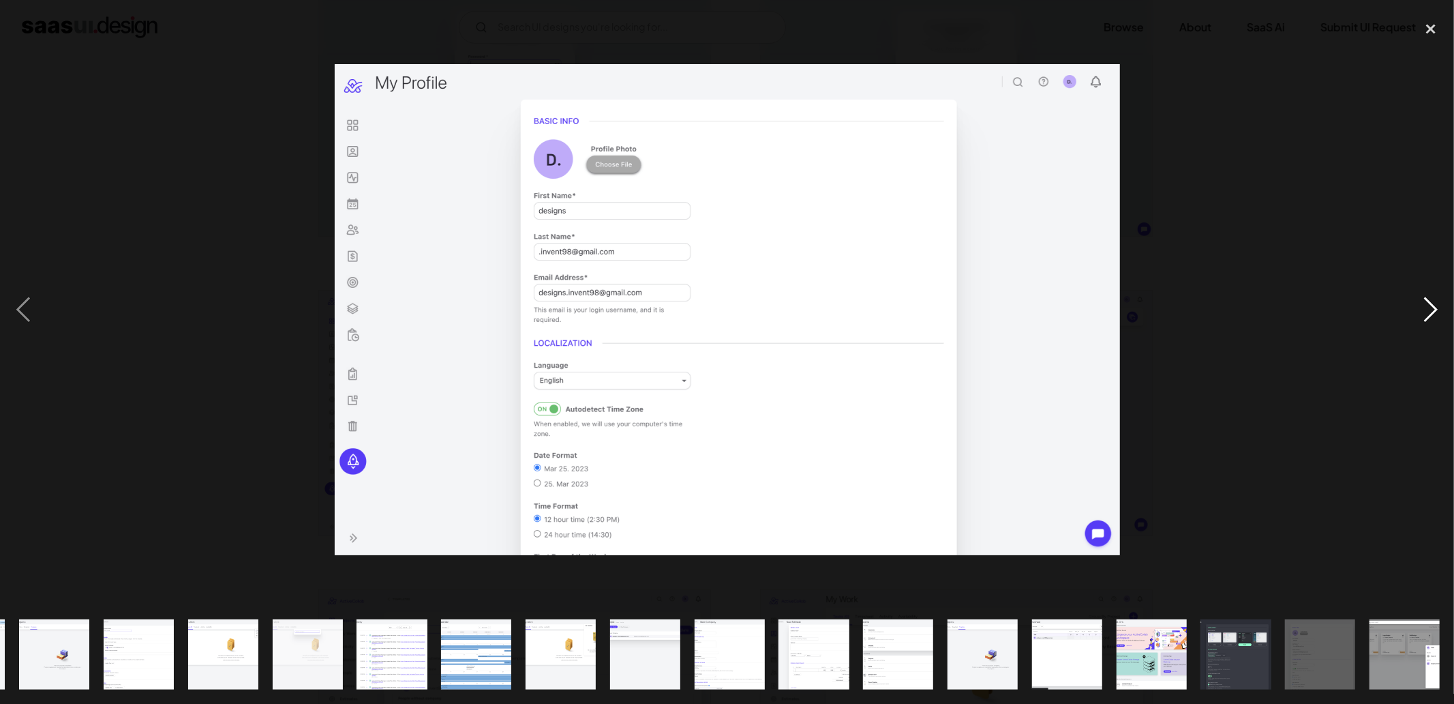
click at [1425, 318] on div "next image" at bounding box center [1431, 309] width 46 height 591
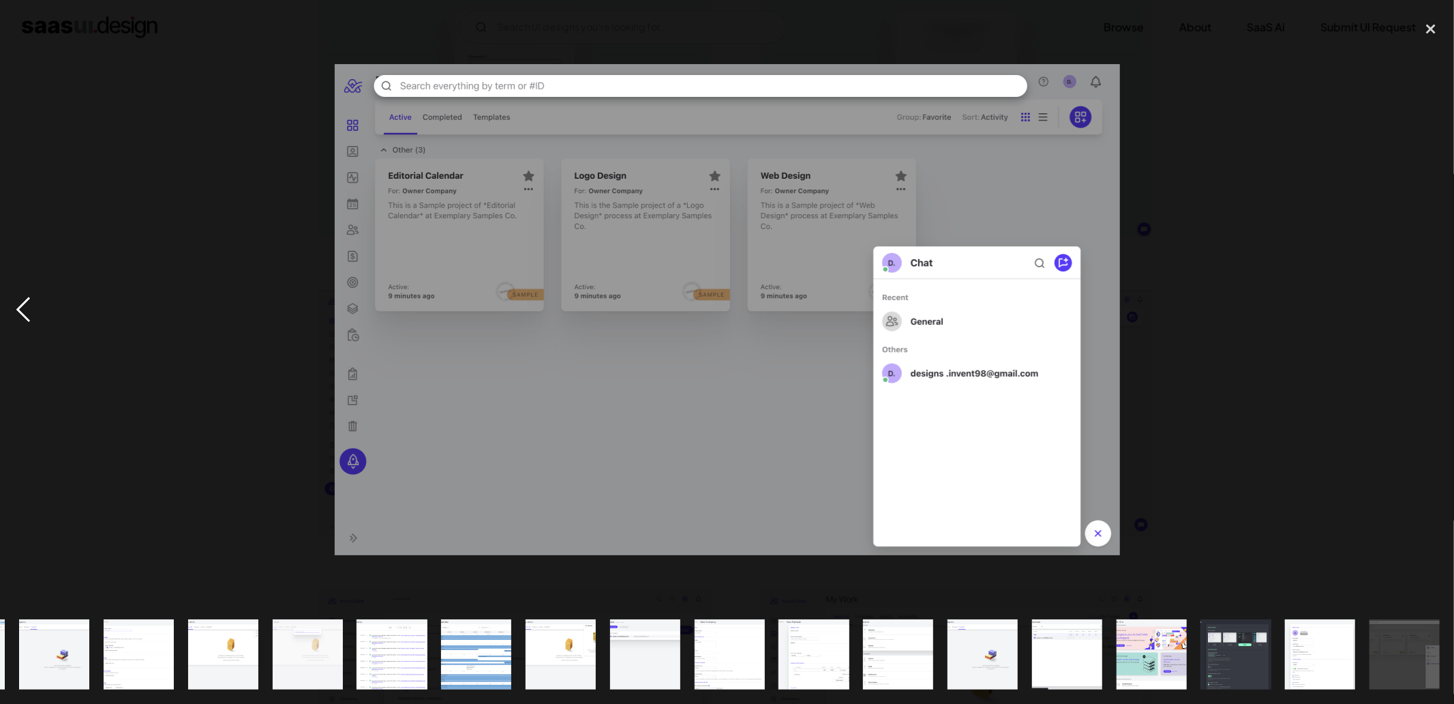
click at [20, 291] on div "previous image" at bounding box center [23, 309] width 46 height 591
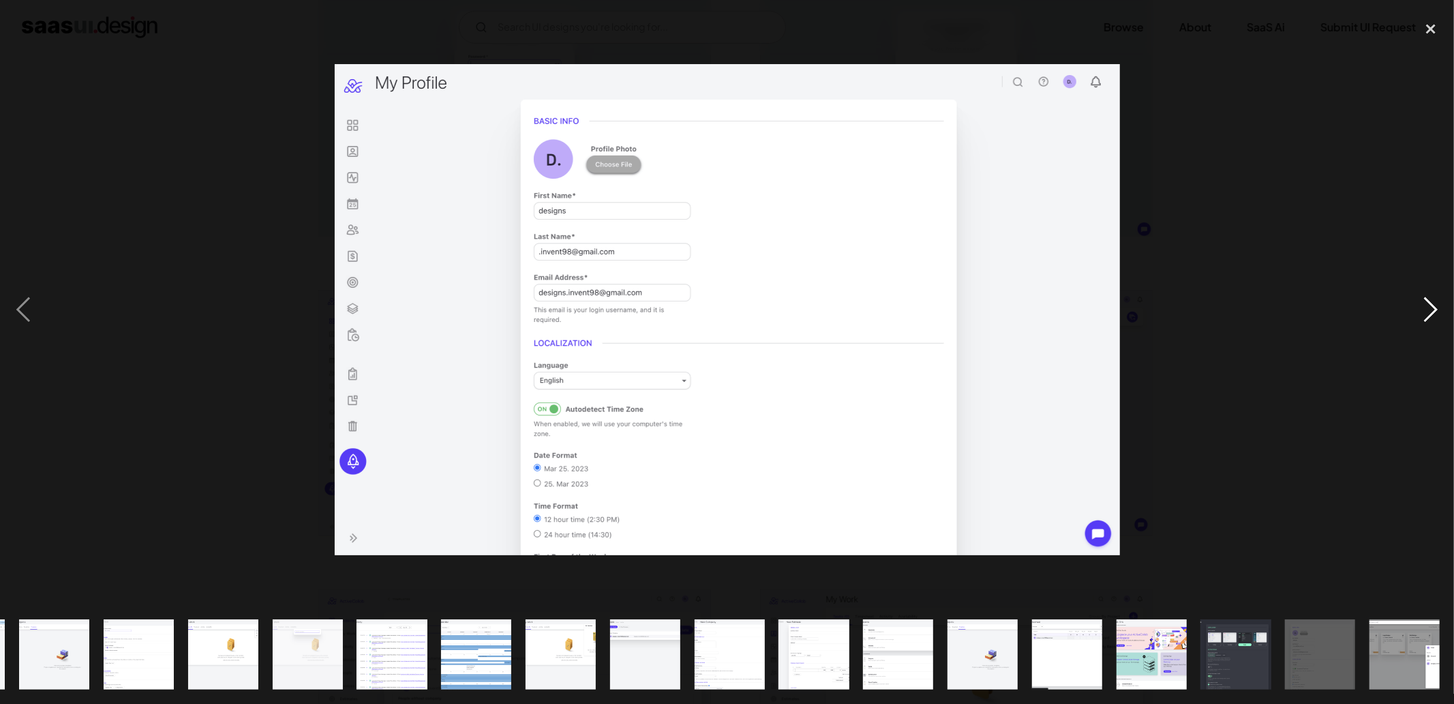
click at [1423, 317] on div "next image" at bounding box center [1431, 309] width 46 height 591
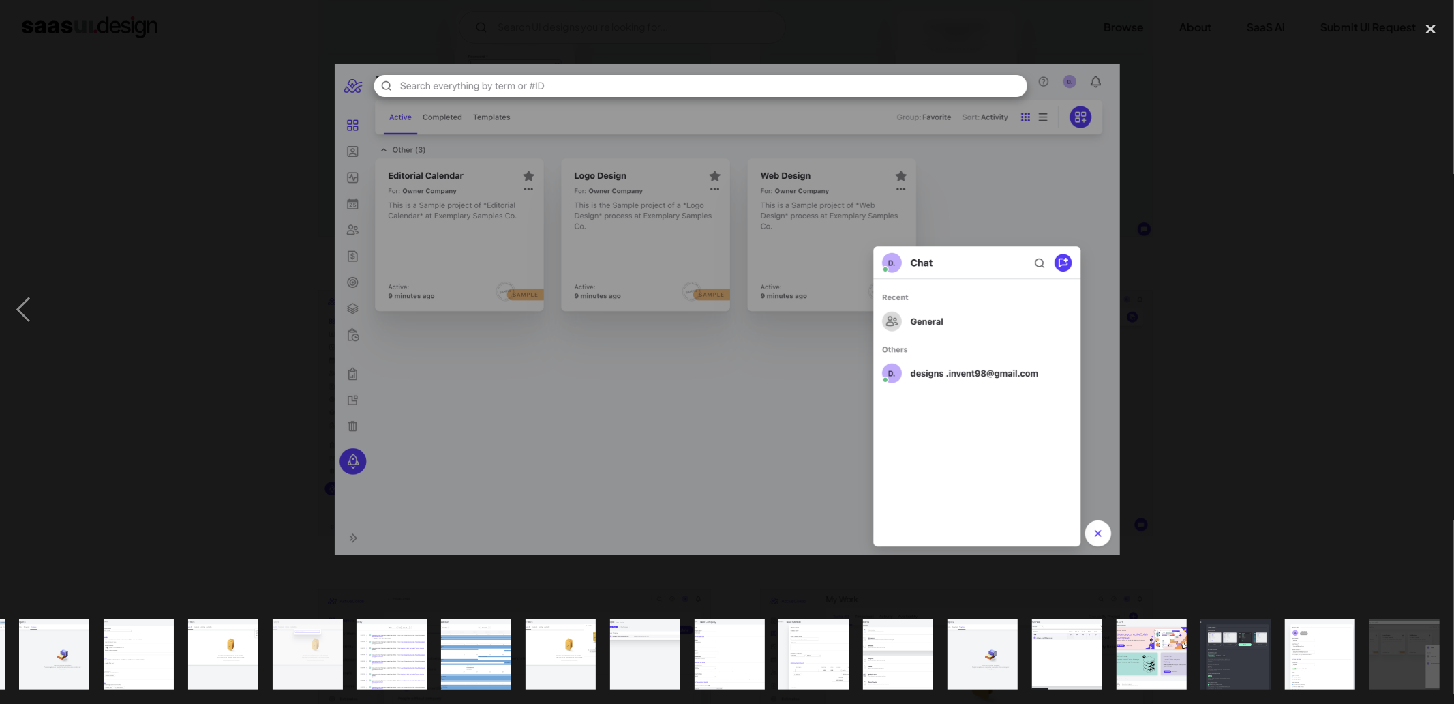
click at [1423, 317] on div "next image" at bounding box center [1431, 309] width 46 height 591
click at [1438, 35] on div "close lightbox" at bounding box center [1431, 29] width 46 height 30
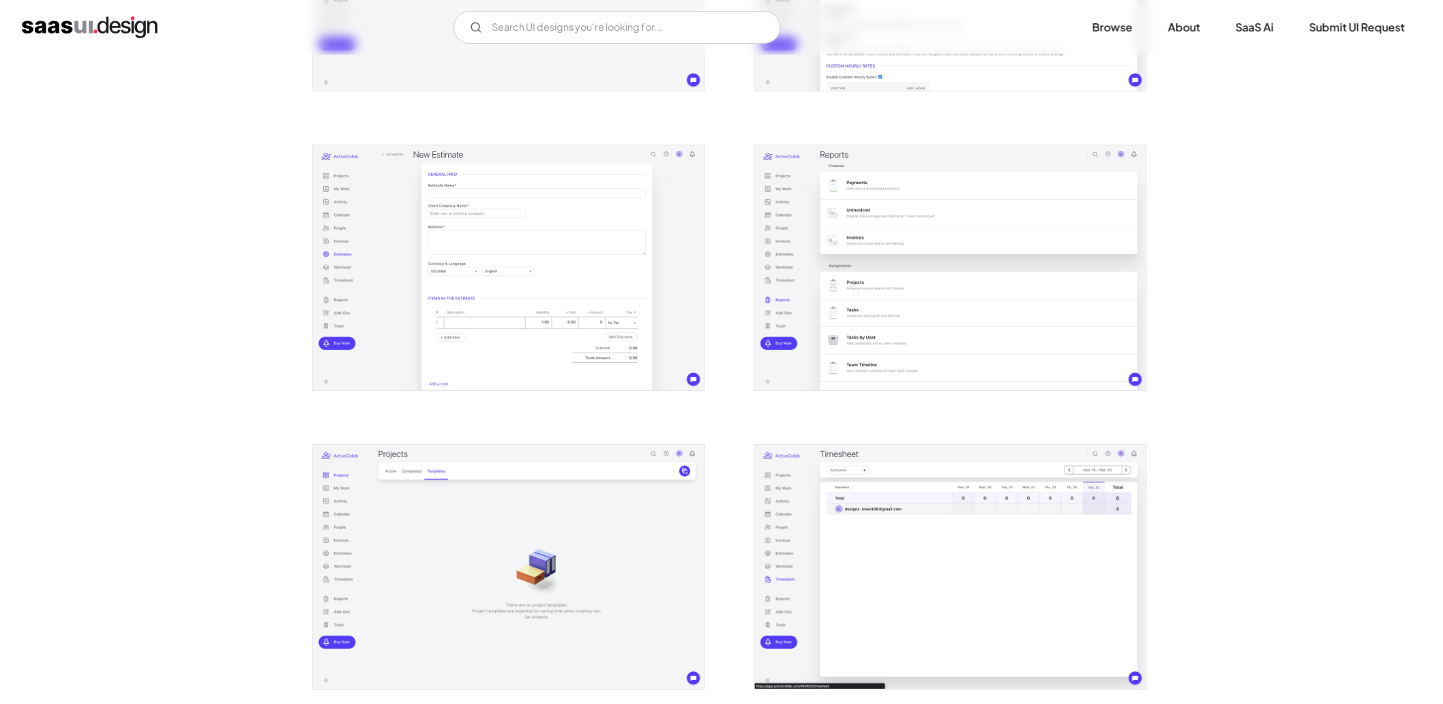
scroll to position [3047, 0]
